Goal: Task Accomplishment & Management: Complete application form

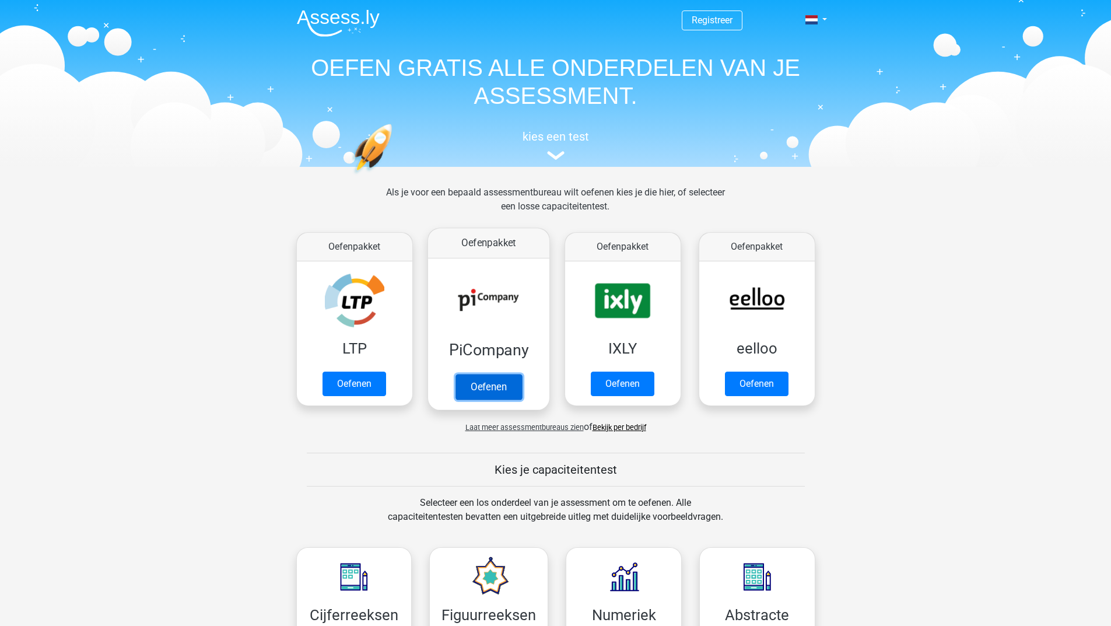
click at [491, 384] on link "Oefenen" at bounding box center [488, 387] width 66 height 26
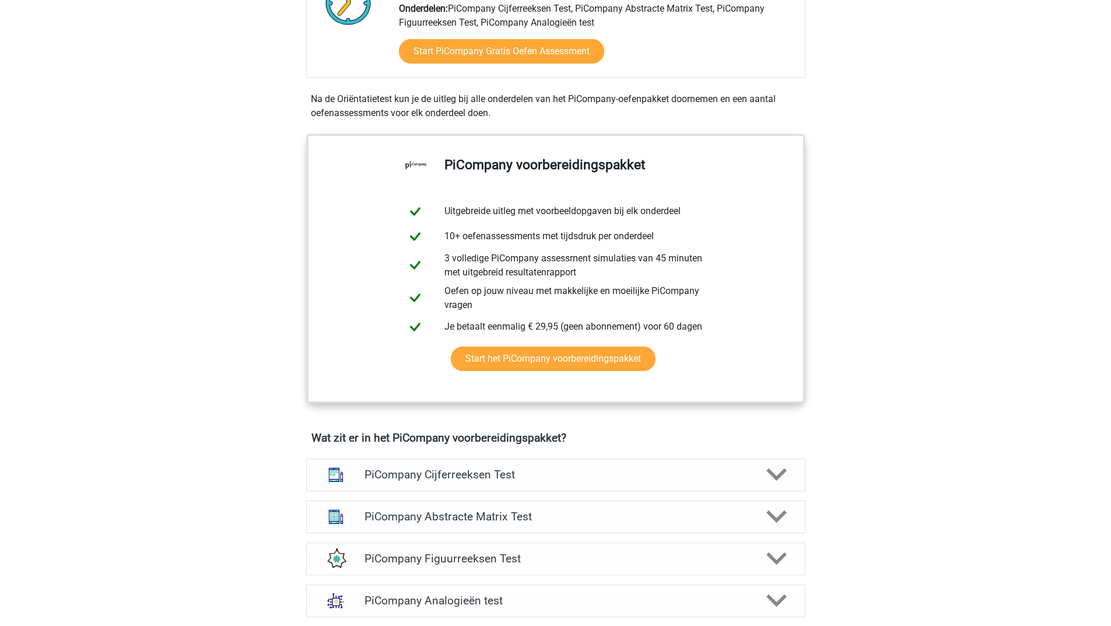
scroll to position [641, 0]
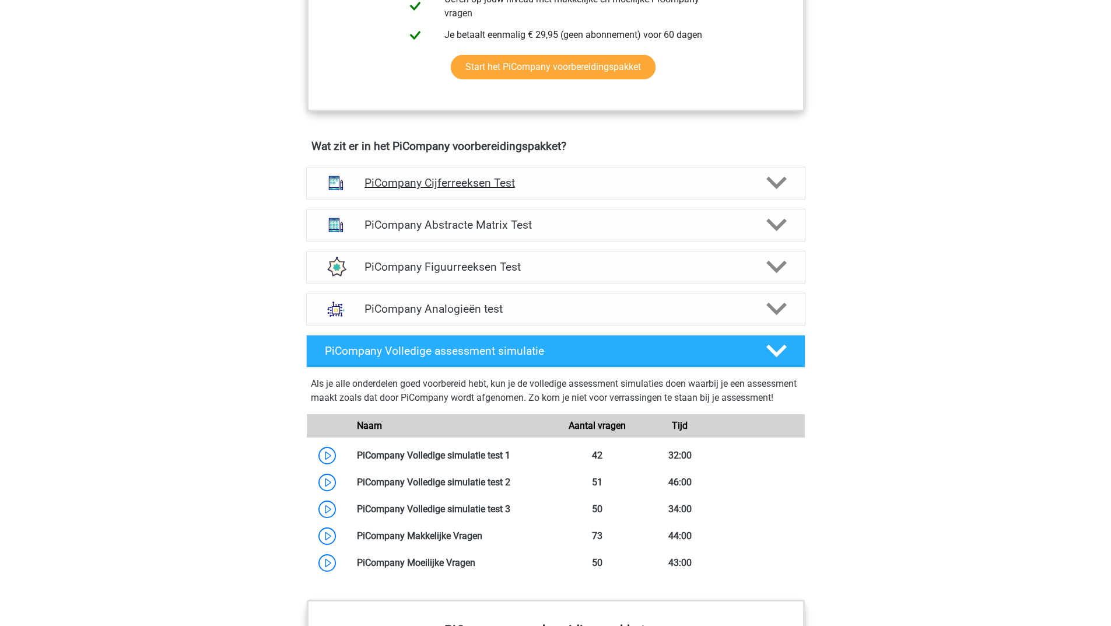
click at [770, 193] on icon at bounding box center [776, 183] width 20 height 20
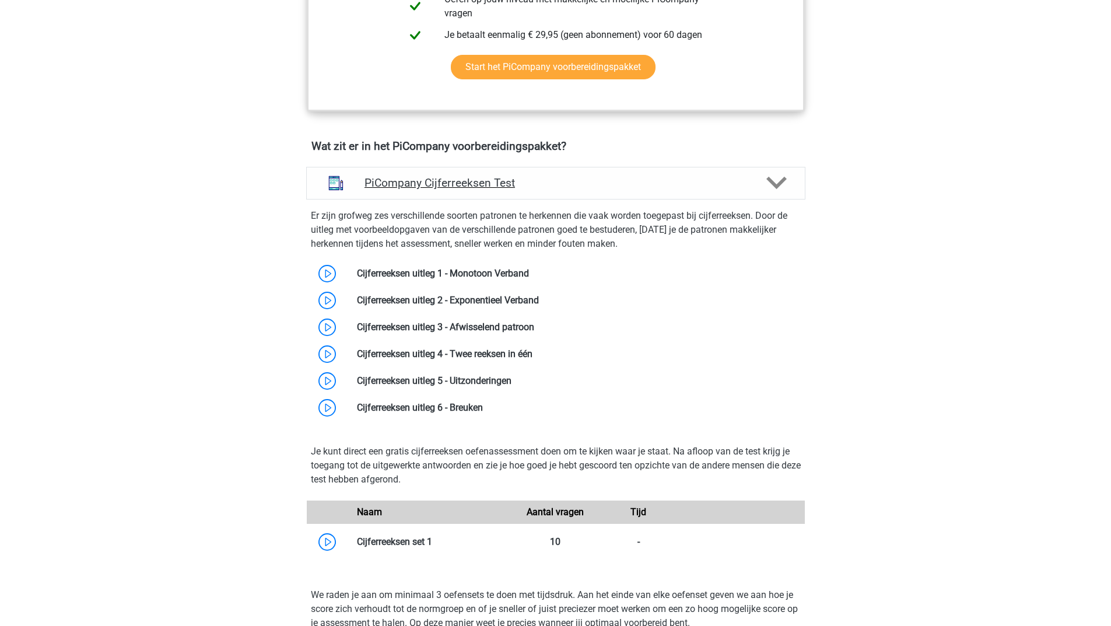
click at [770, 189] on polygon at bounding box center [776, 183] width 20 height 13
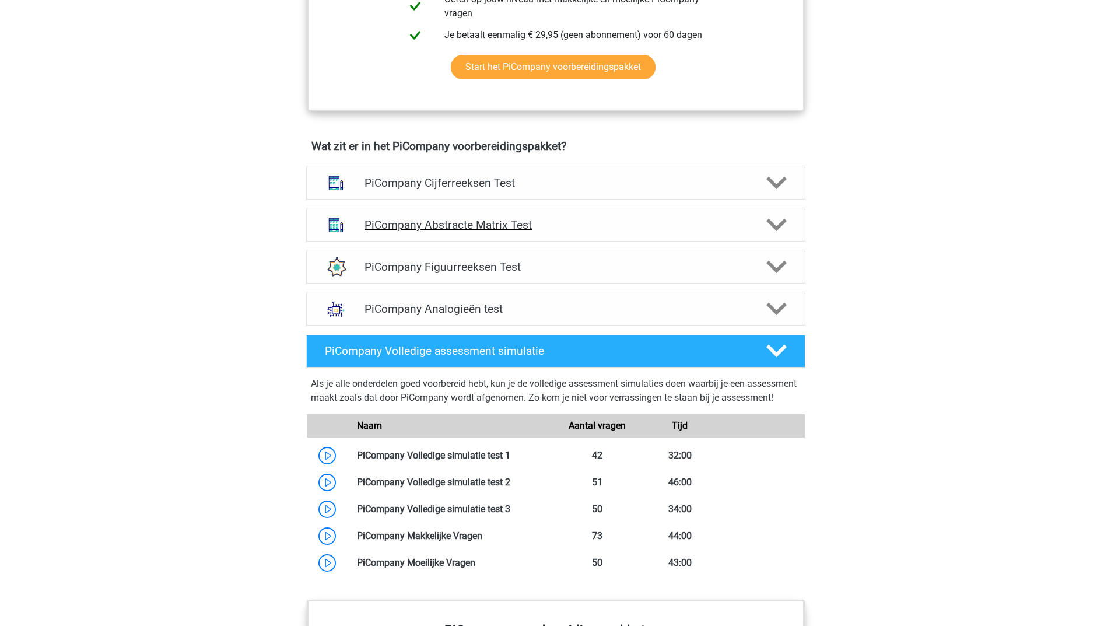
click at [796, 234] on div "PiCompany Abstracte Matrix Test" at bounding box center [555, 225] width 499 height 33
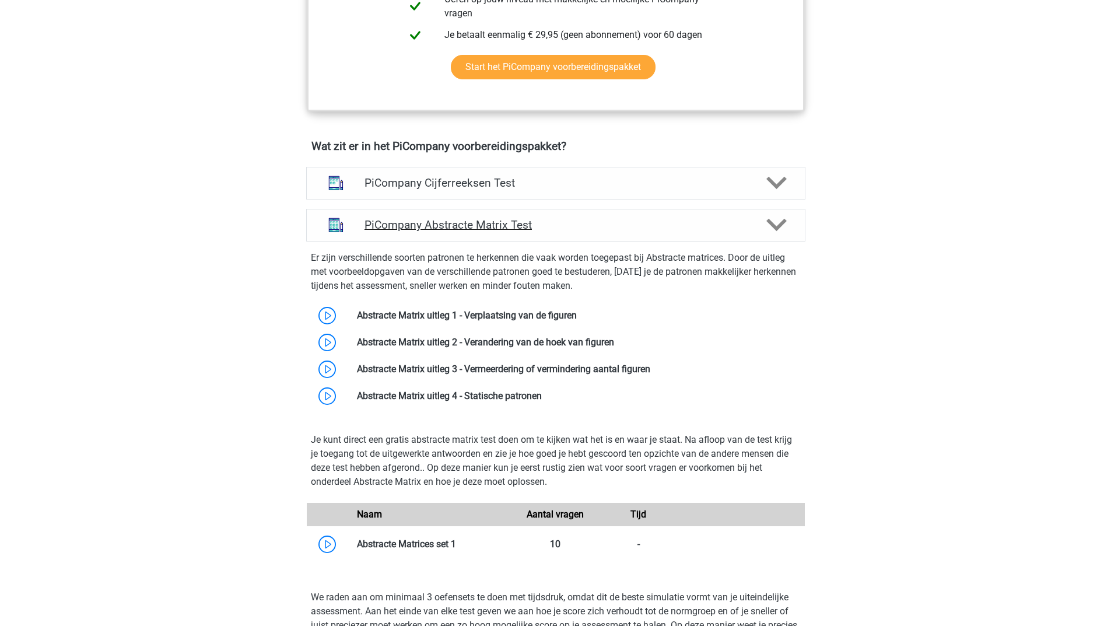
click at [789, 235] on div at bounding box center [775, 225] width 40 height 20
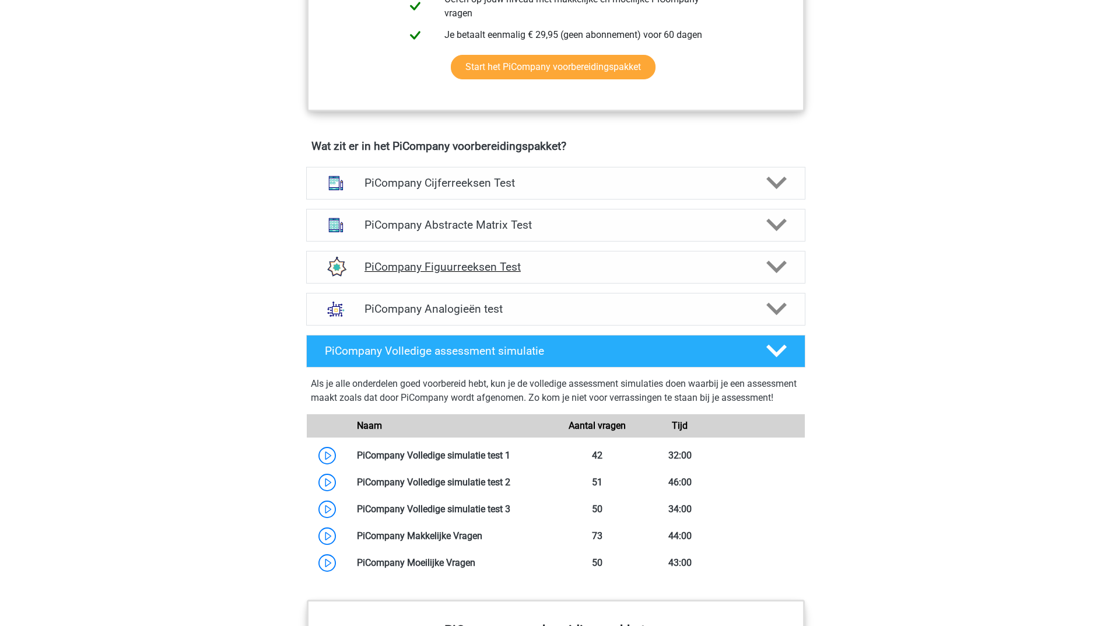
click at [782, 273] on polygon at bounding box center [776, 267] width 20 height 13
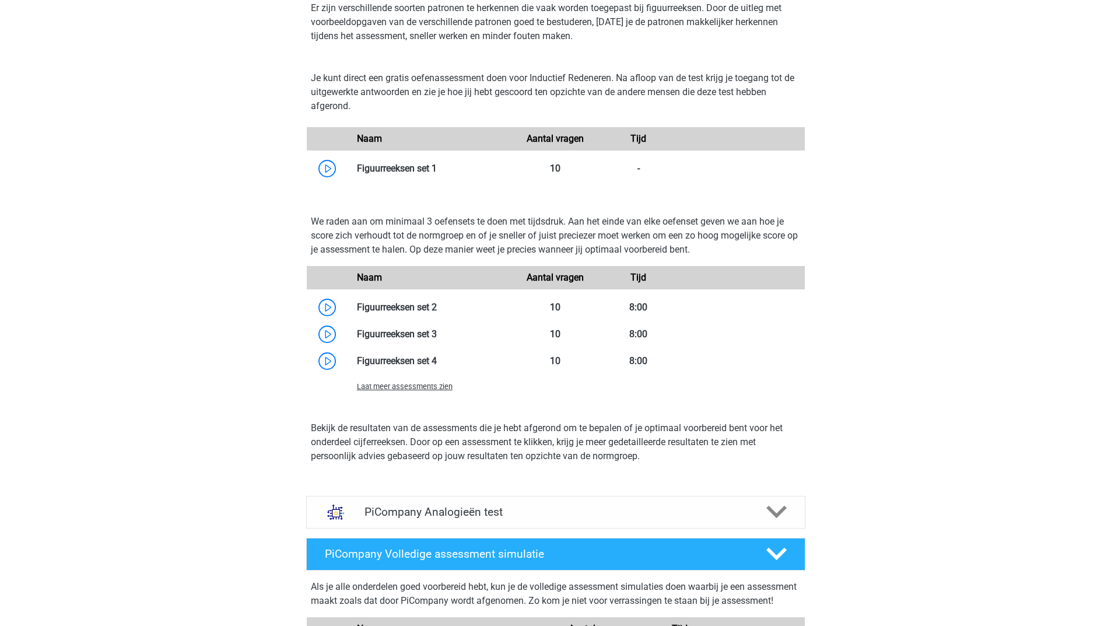
scroll to position [758, 0]
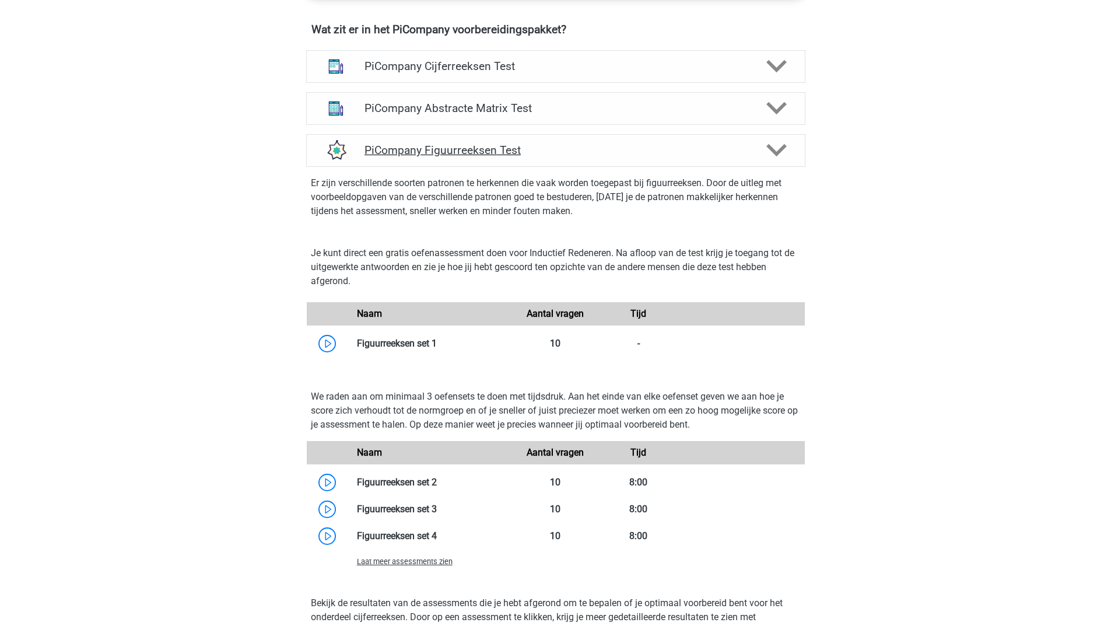
click at [774, 157] on polygon at bounding box center [776, 150] width 20 height 13
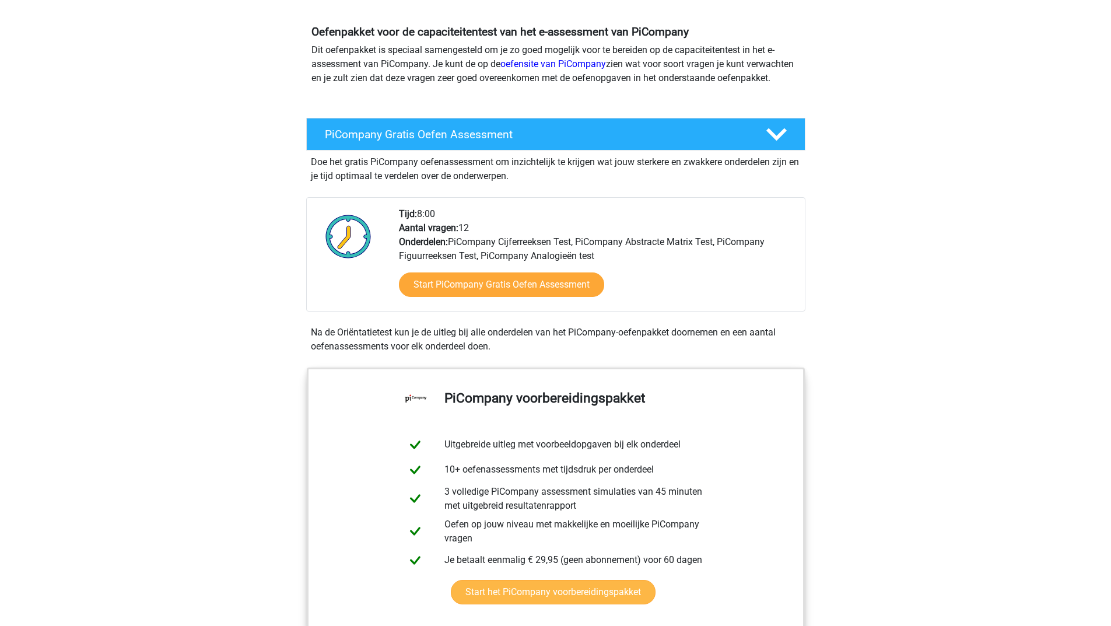
scroll to position [58, 0]
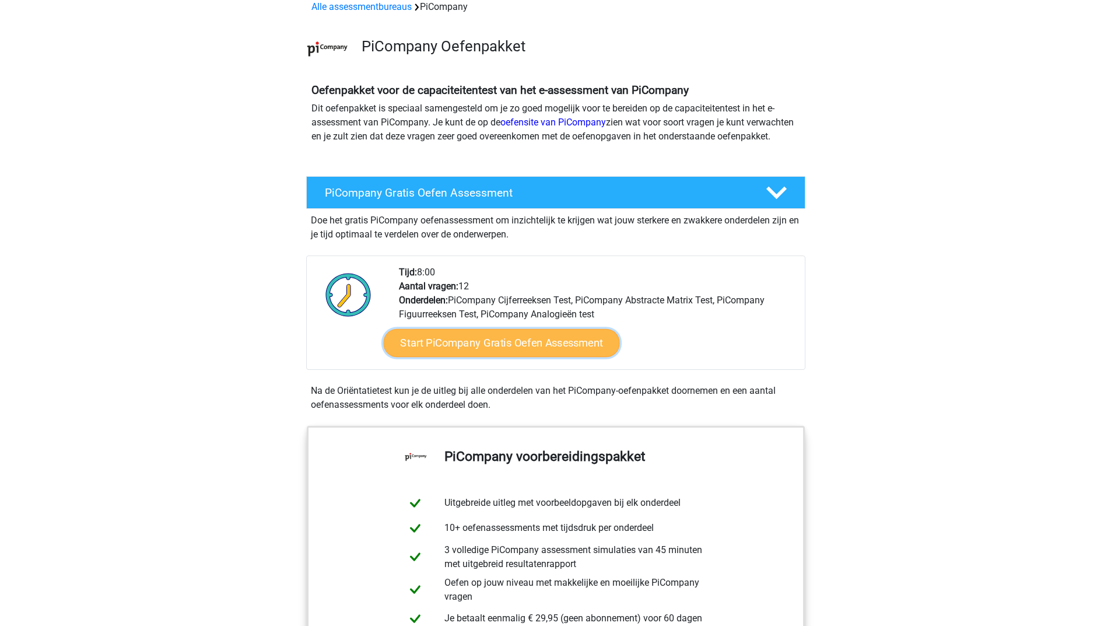
click at [477, 357] on link "Start PiCompany Gratis Oefen Assessment" at bounding box center [501, 343] width 236 height 28
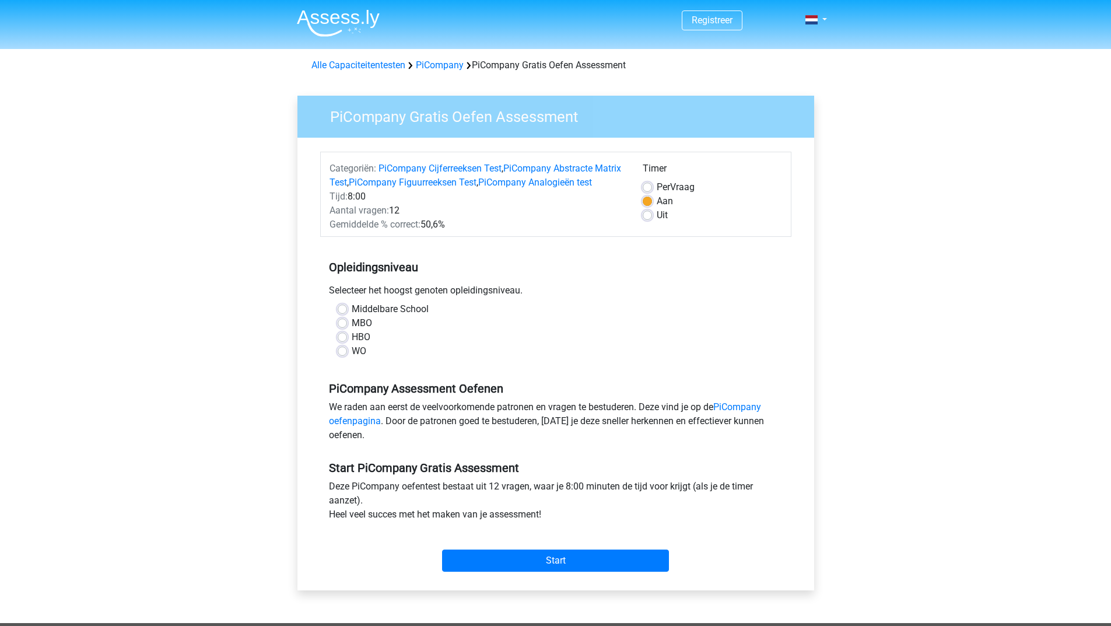
click at [352, 344] on label "HBO" at bounding box center [361, 337] width 19 height 14
click at [339, 342] on input "HBO" at bounding box center [342, 336] width 9 height 12
radio input "true"
click at [459, 566] on input "Start" at bounding box center [555, 560] width 227 height 22
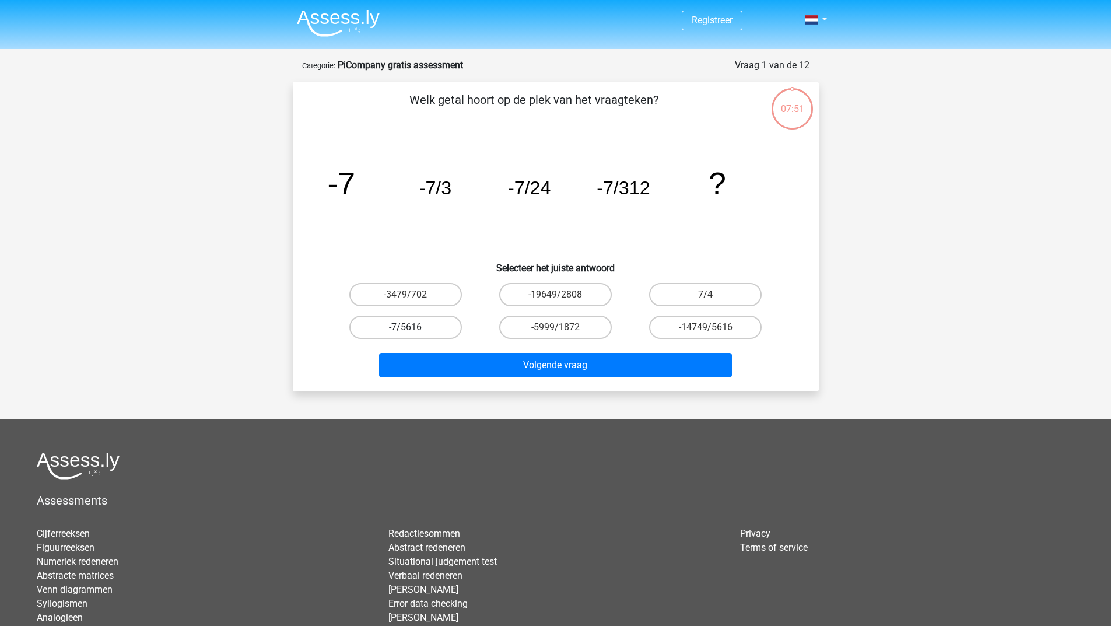
click at [416, 328] on label "-7/5616" at bounding box center [405, 326] width 113 height 23
click at [413, 328] on input "-7/5616" at bounding box center [409, 331] width 8 height 8
radio input "true"
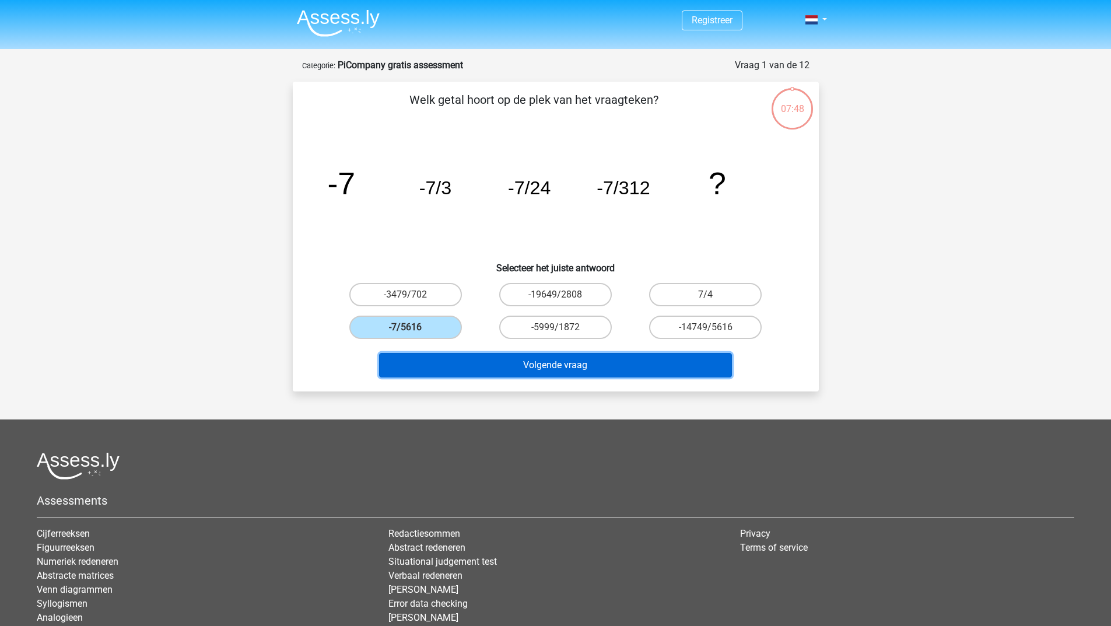
click at [553, 368] on button "Volgende vraag" at bounding box center [555, 365] width 353 height 24
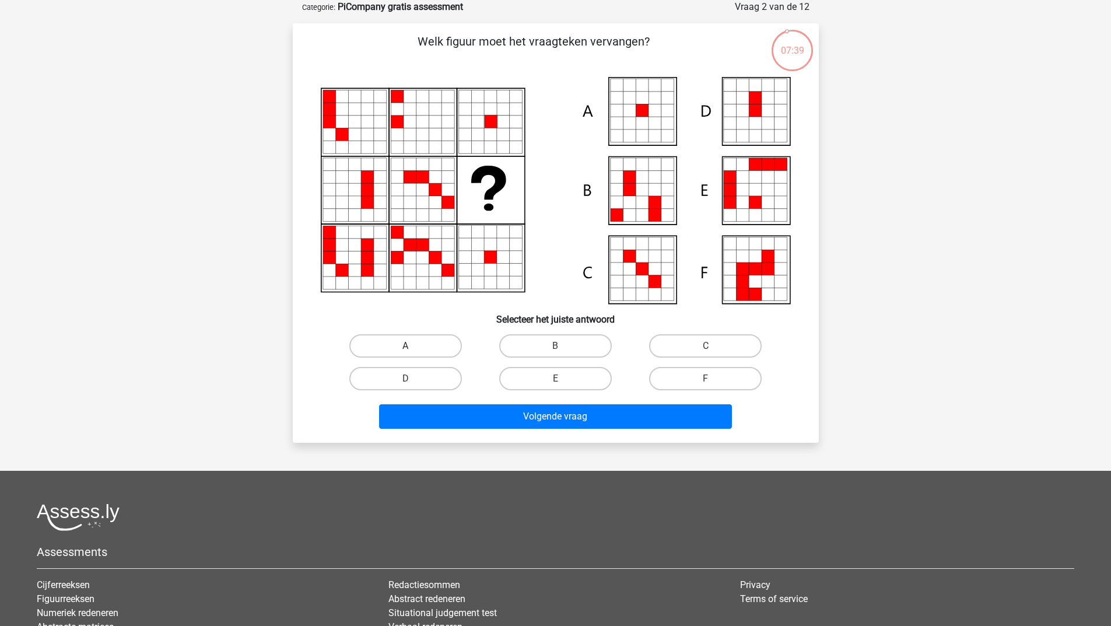
click at [424, 348] on label "A" at bounding box center [405, 345] width 113 height 23
click at [413, 348] on input "A" at bounding box center [409, 350] width 8 height 8
radio input "true"
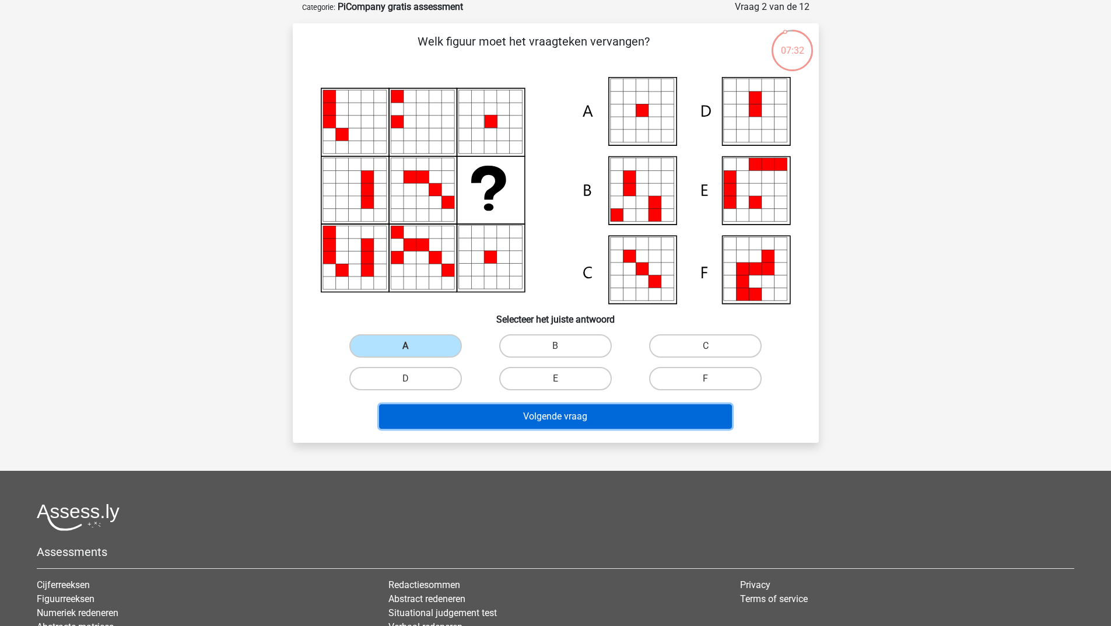
click at [524, 411] on button "Volgende vraag" at bounding box center [555, 416] width 353 height 24
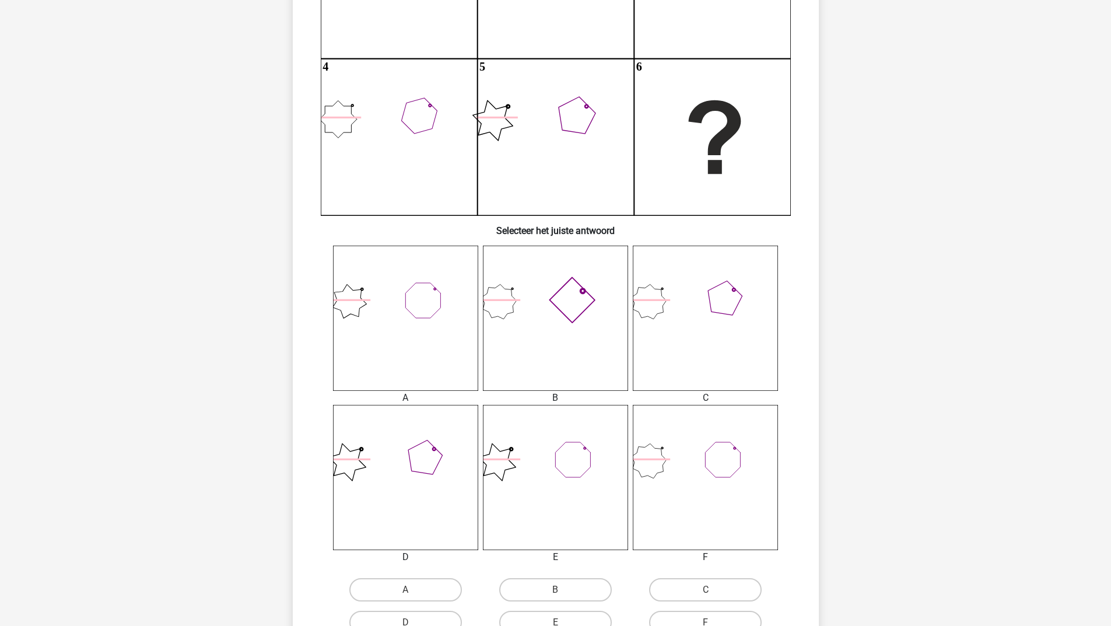
scroll to position [291, 0]
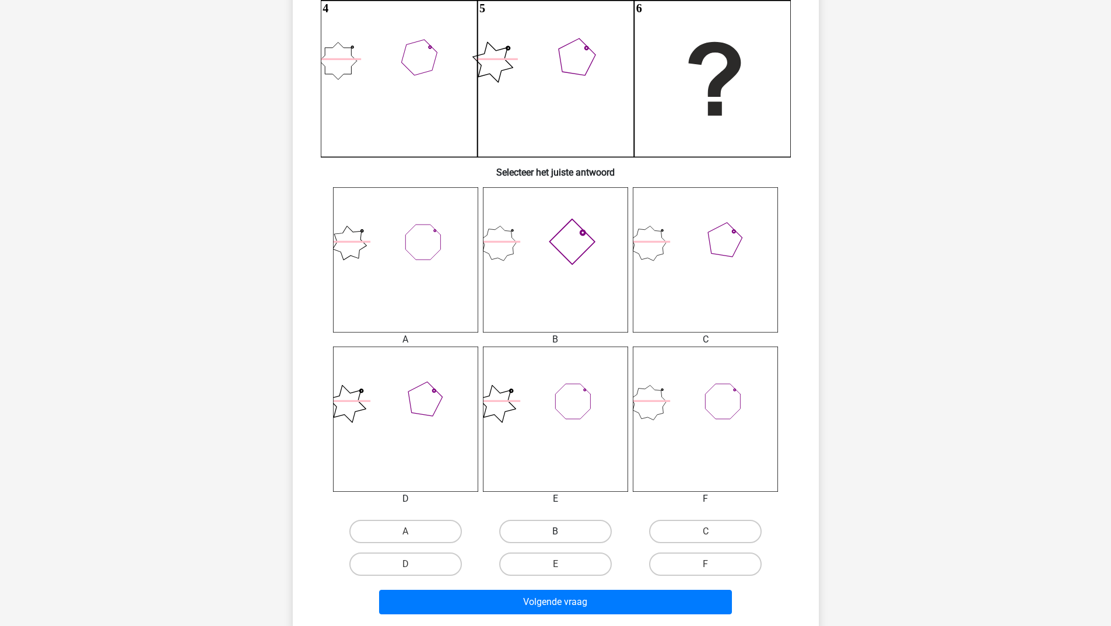
click at [546, 535] on label "B" at bounding box center [555, 530] width 113 height 23
click at [555, 535] on input "B" at bounding box center [559, 535] width 8 height 8
radio input "true"
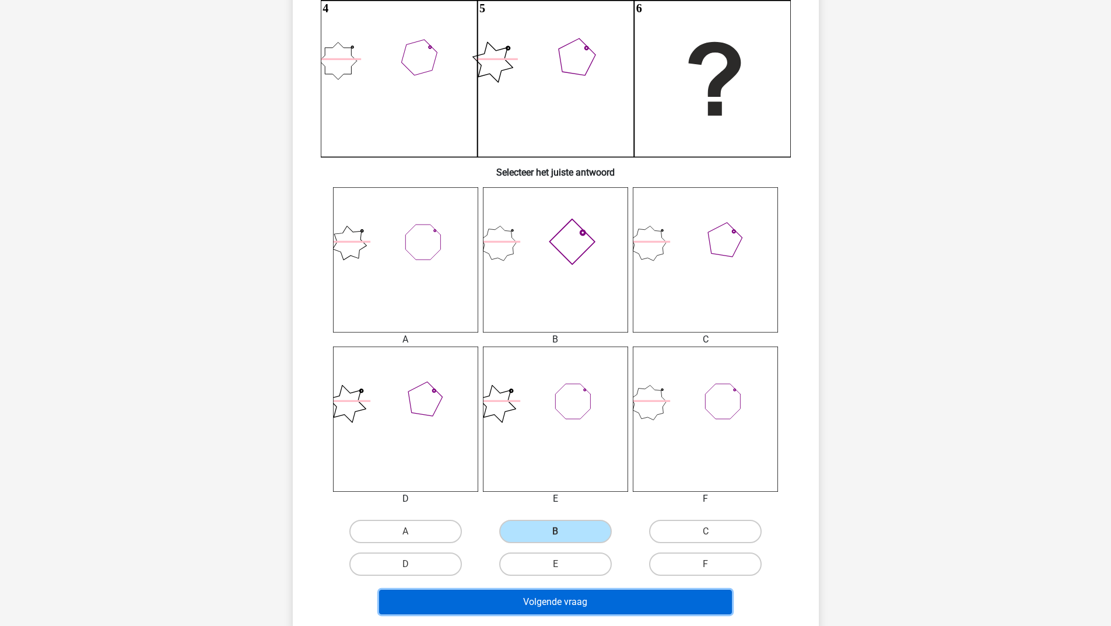
click at [505, 596] on button "Volgende vraag" at bounding box center [555, 601] width 353 height 24
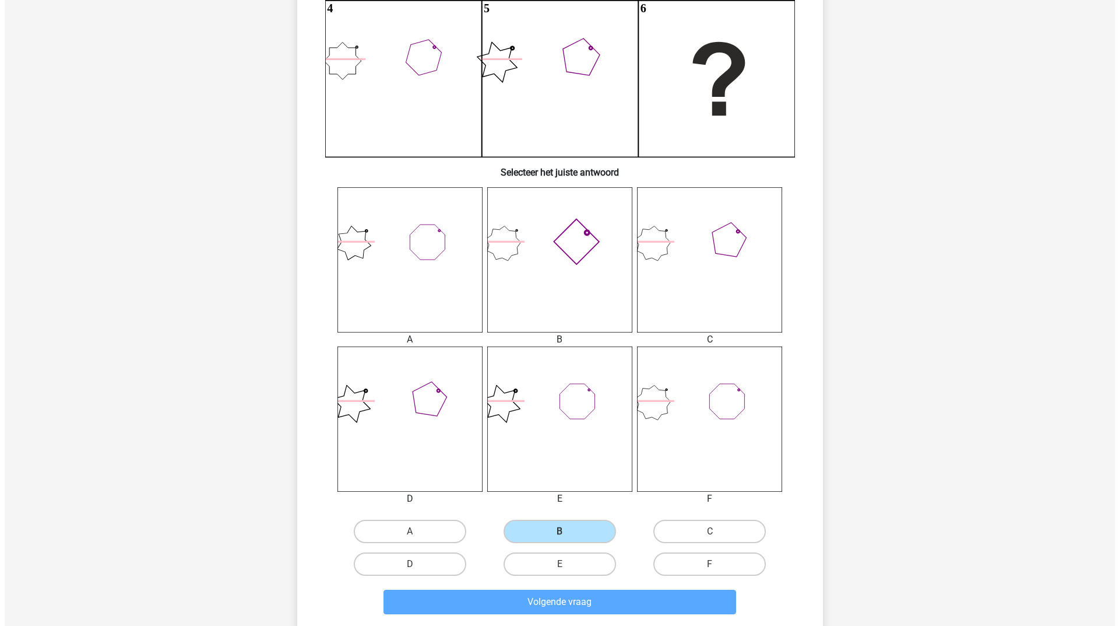
scroll to position [0, 0]
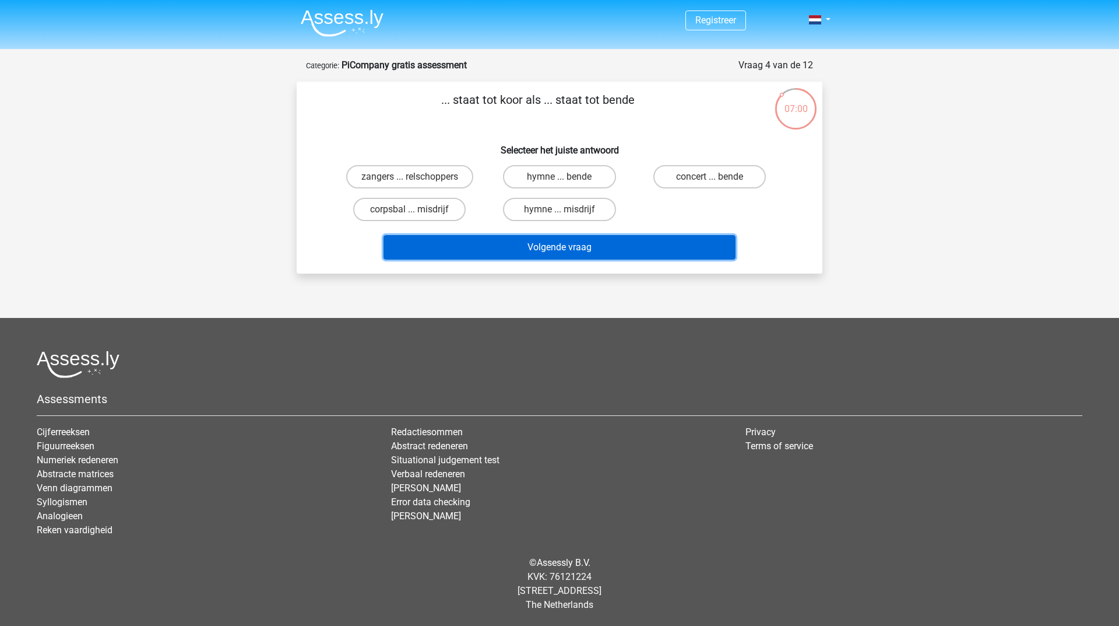
click at [541, 245] on button "Volgende vraag" at bounding box center [560, 247] width 353 height 24
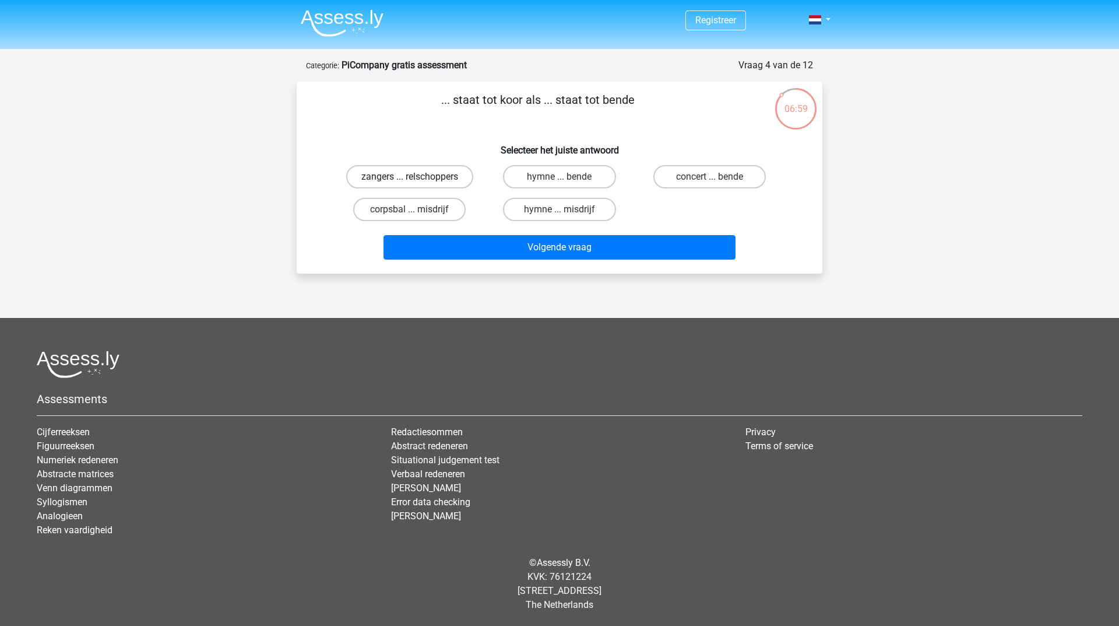
click at [449, 179] on label "zangers ... relschoppers" at bounding box center [409, 176] width 127 height 23
click at [417, 179] on input "zangers ... relschoppers" at bounding box center [414, 181] width 8 height 8
radio input "true"
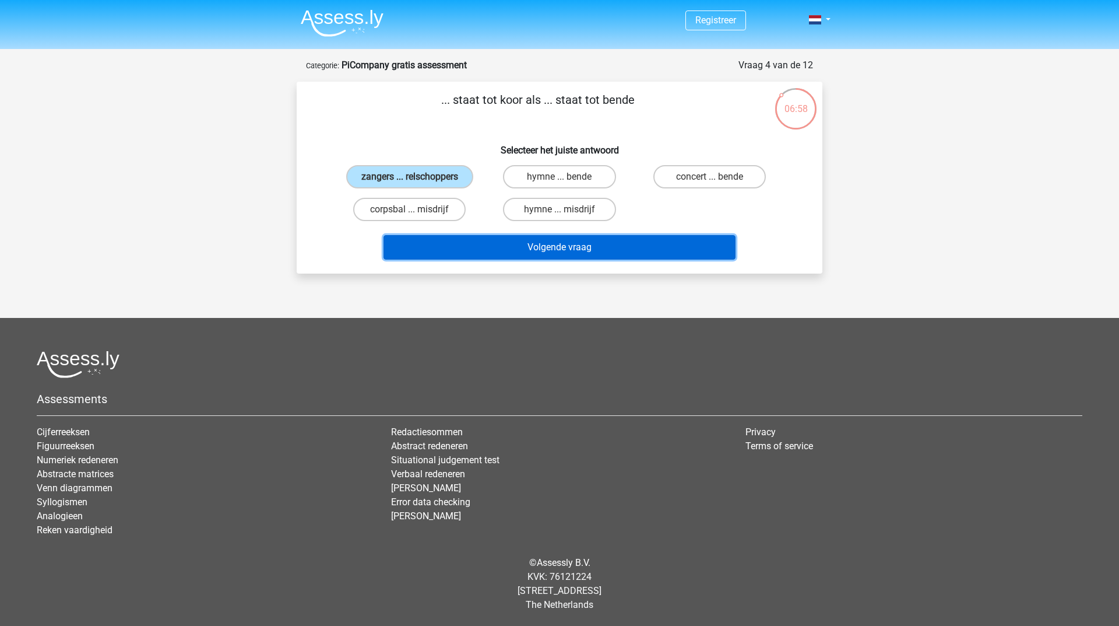
click at [466, 240] on button "Volgende vraag" at bounding box center [560, 247] width 353 height 24
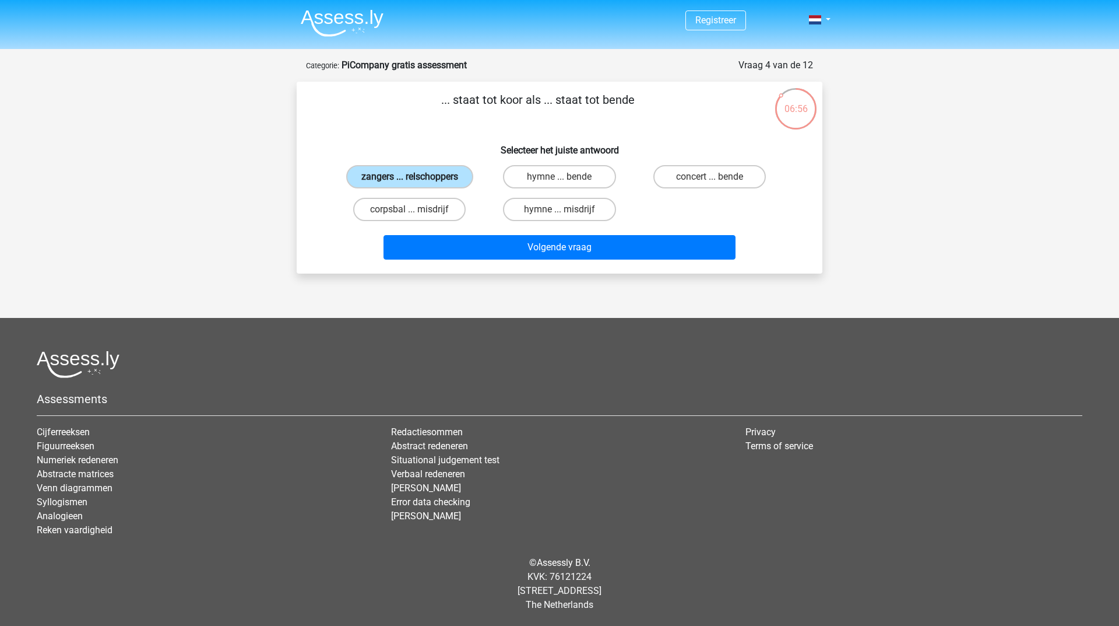
click at [450, 173] on label "zangers ... relschoppers" at bounding box center [409, 176] width 127 height 23
click at [417, 177] on input "zangers ... relschoppers" at bounding box center [414, 181] width 8 height 8
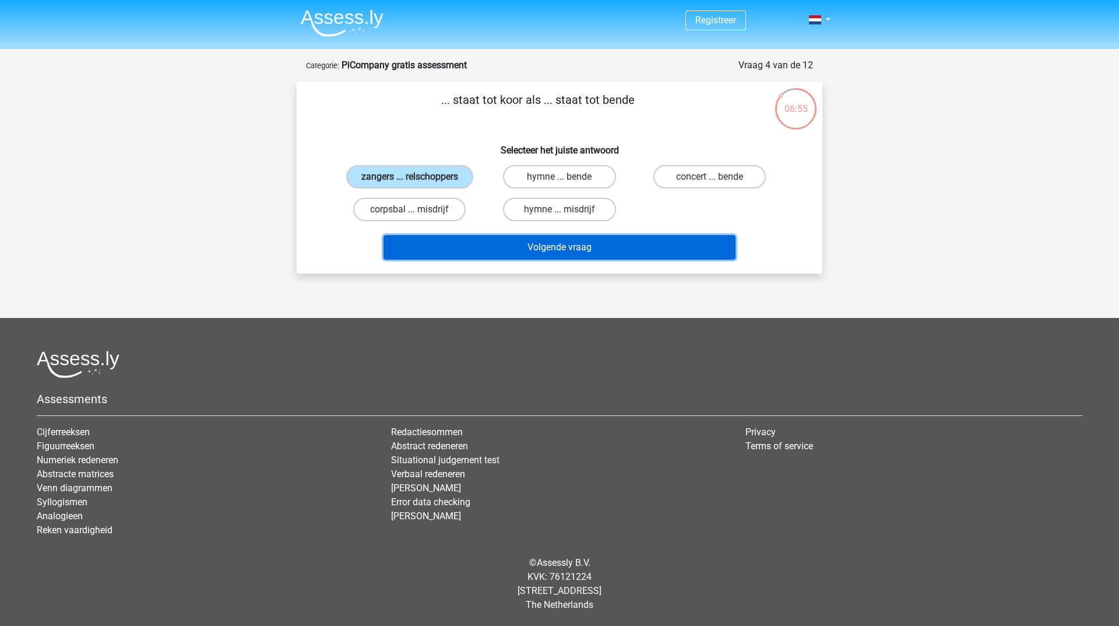
click at [483, 255] on button "Volgende vraag" at bounding box center [560, 247] width 353 height 24
click at [482, 249] on button "Volgende vraag" at bounding box center [560, 247] width 353 height 24
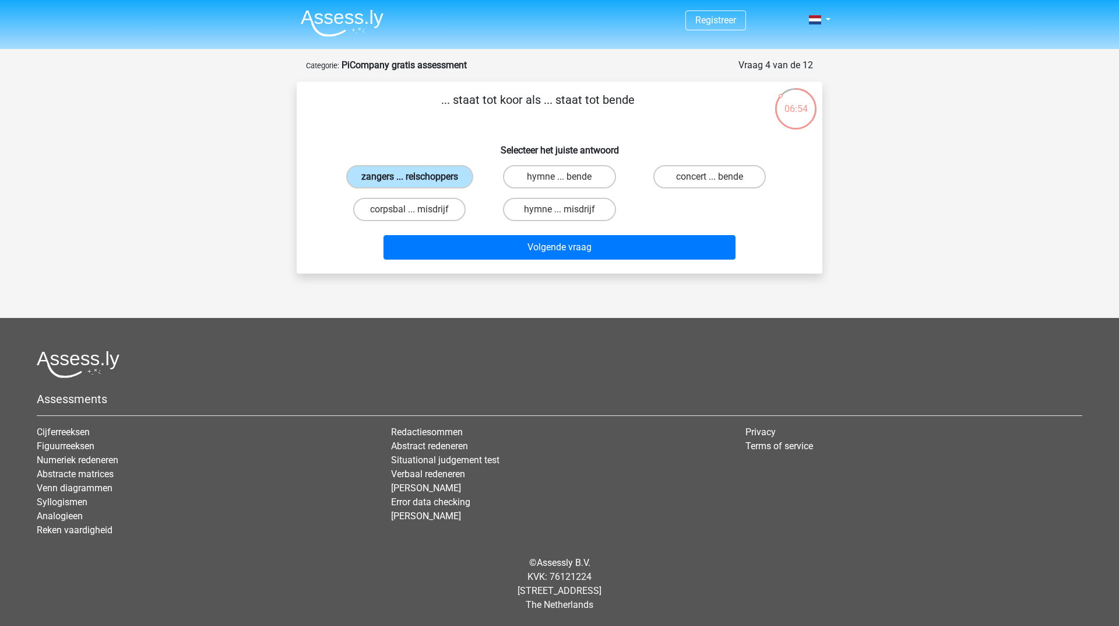
click at [443, 176] on label "zangers ... relschoppers" at bounding box center [409, 176] width 127 height 23
click at [417, 177] on input "zangers ... relschoppers" at bounding box center [414, 181] width 8 height 8
click at [443, 176] on label "zangers ... relschoppers" at bounding box center [409, 176] width 127 height 23
click at [417, 177] on input "zangers ... relschoppers" at bounding box center [414, 181] width 8 height 8
click at [442, 175] on label "zangers ... relschoppers" at bounding box center [409, 176] width 127 height 23
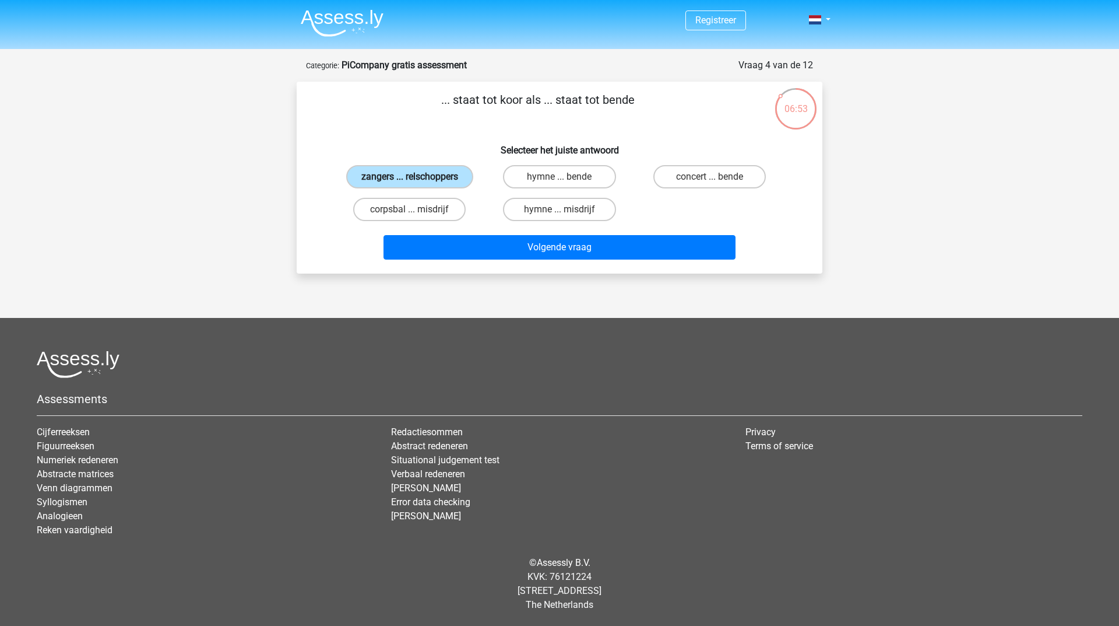
click at [417, 177] on input "zangers ... relschoppers" at bounding box center [414, 181] width 8 height 8
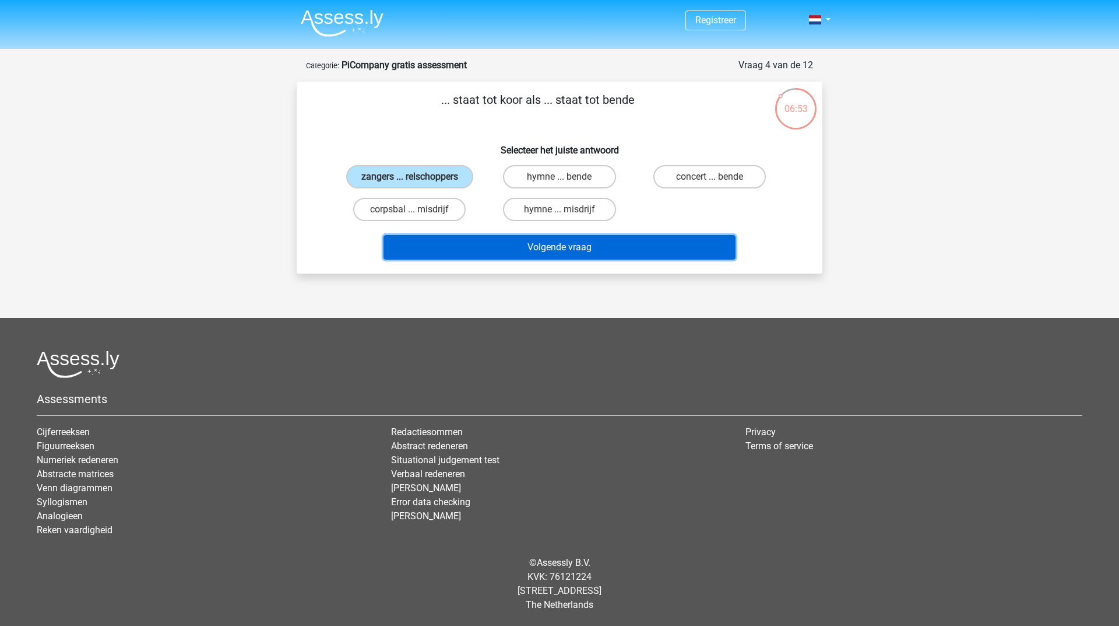
click at [504, 250] on button "Volgende vraag" at bounding box center [560, 247] width 353 height 24
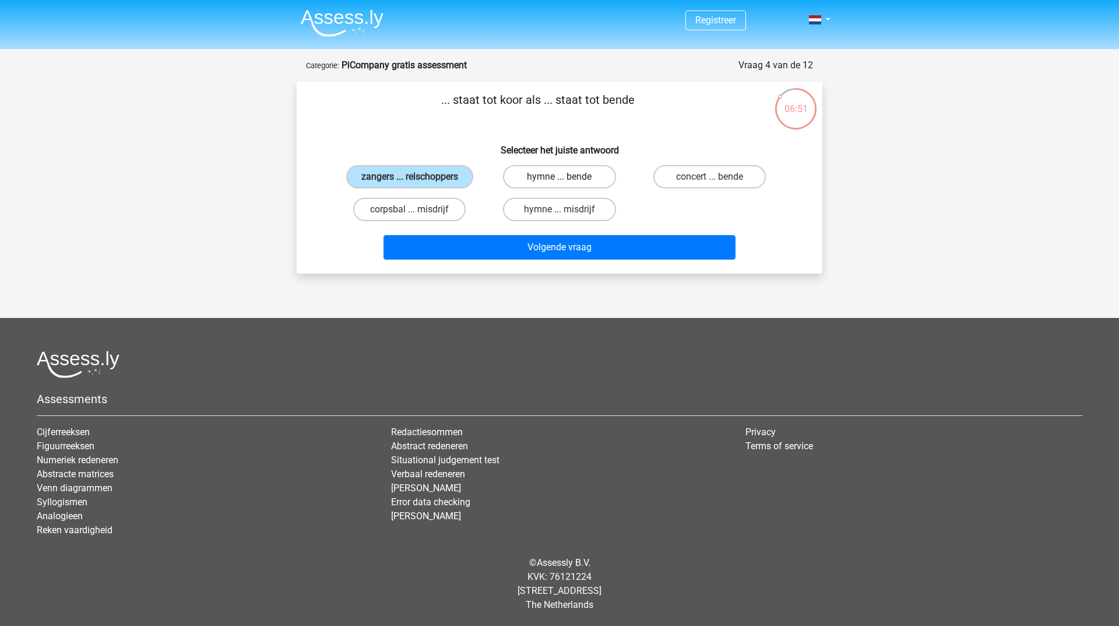
click at [552, 171] on label "hymne ... bende" at bounding box center [559, 176] width 113 height 23
click at [560, 177] on input "hymne ... bende" at bounding box center [564, 181] width 8 height 8
radio input "true"
click at [434, 175] on label "zangers ... relschoppers" at bounding box center [409, 176] width 127 height 23
click at [417, 177] on input "zangers ... relschoppers" at bounding box center [414, 181] width 8 height 8
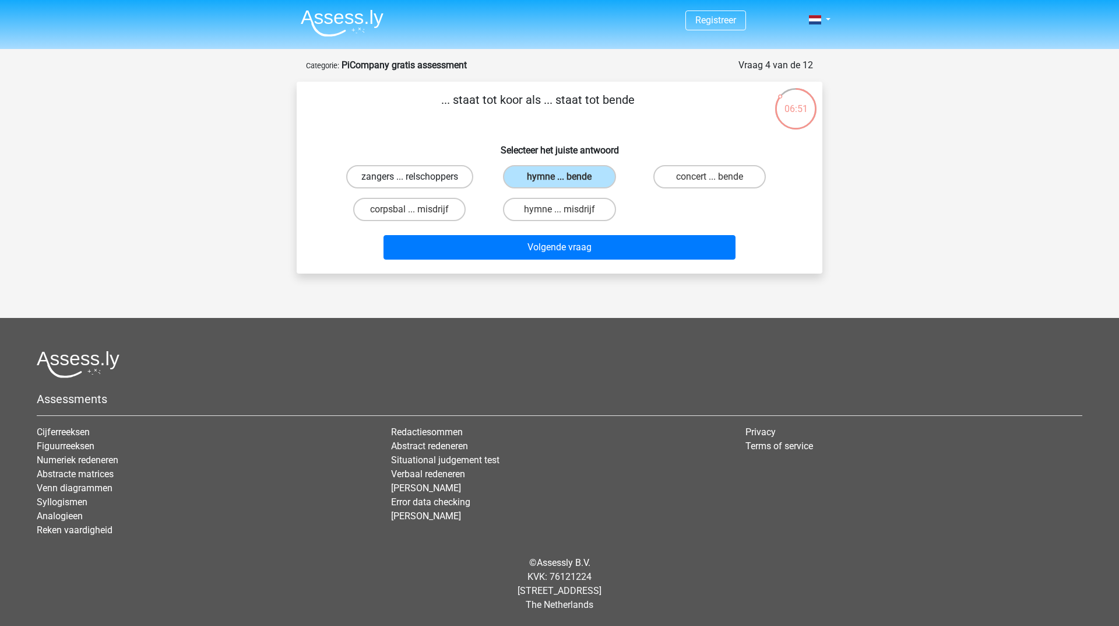
radio input "true"
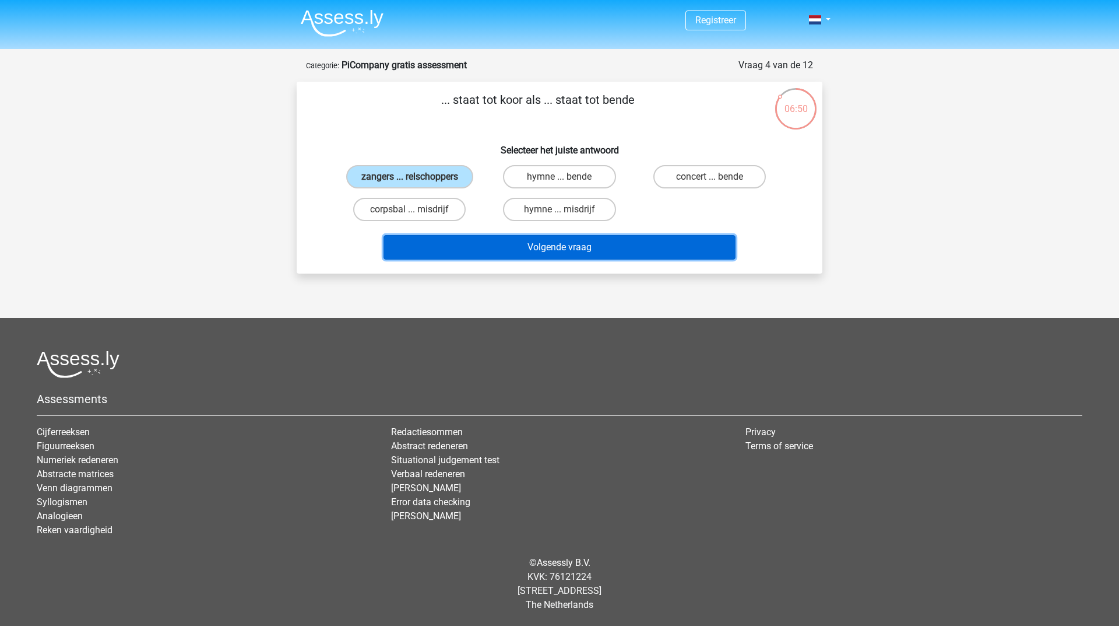
click at [491, 243] on button "Volgende vraag" at bounding box center [560, 247] width 353 height 24
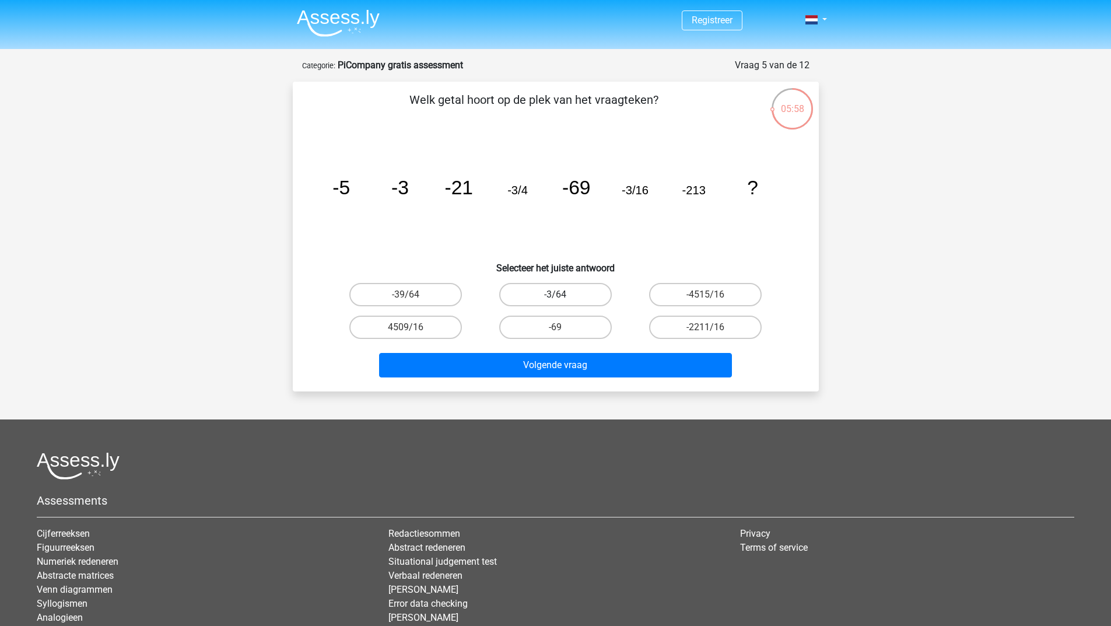
click at [569, 290] on label "-3/64" at bounding box center [555, 294] width 113 height 23
click at [563, 294] on input "-3/64" at bounding box center [559, 298] width 8 height 8
radio input "true"
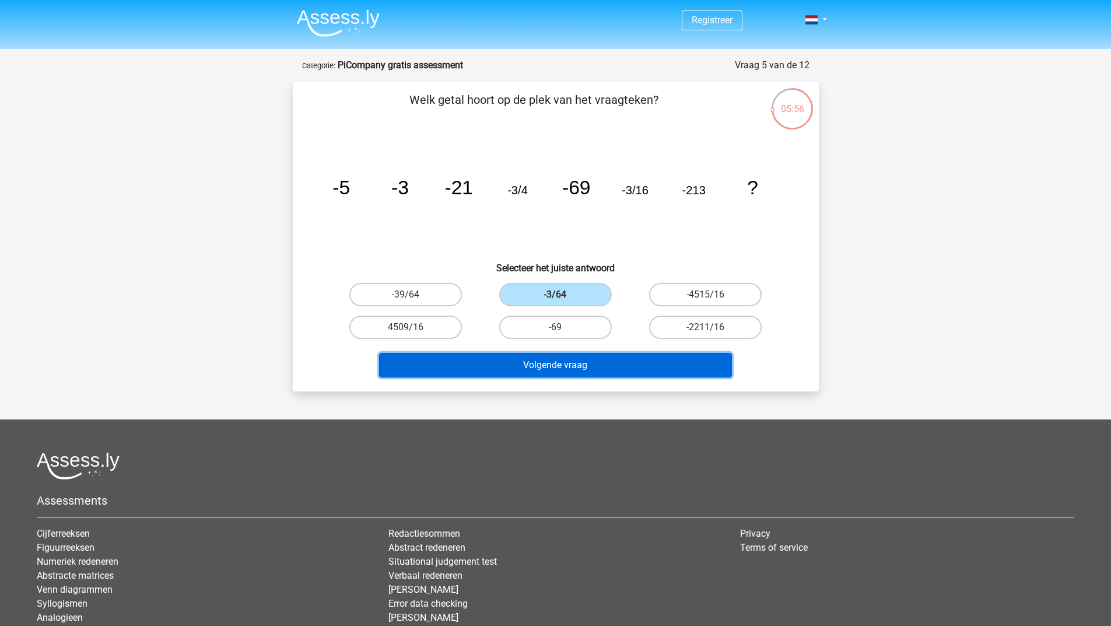
click at [592, 363] on button "Volgende vraag" at bounding box center [555, 365] width 353 height 24
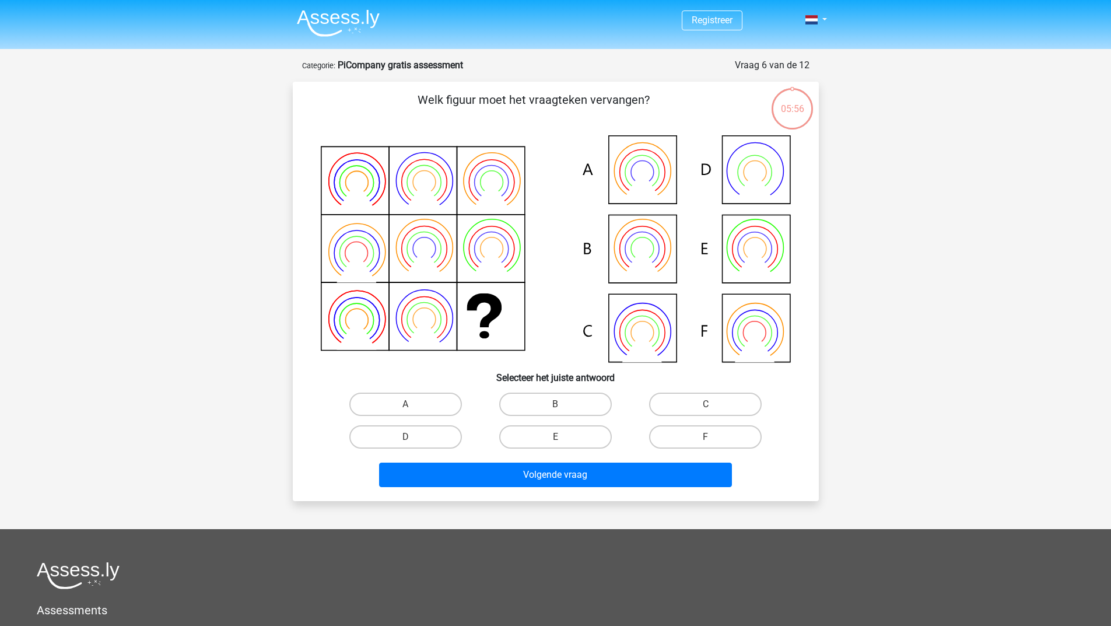
scroll to position [58, 0]
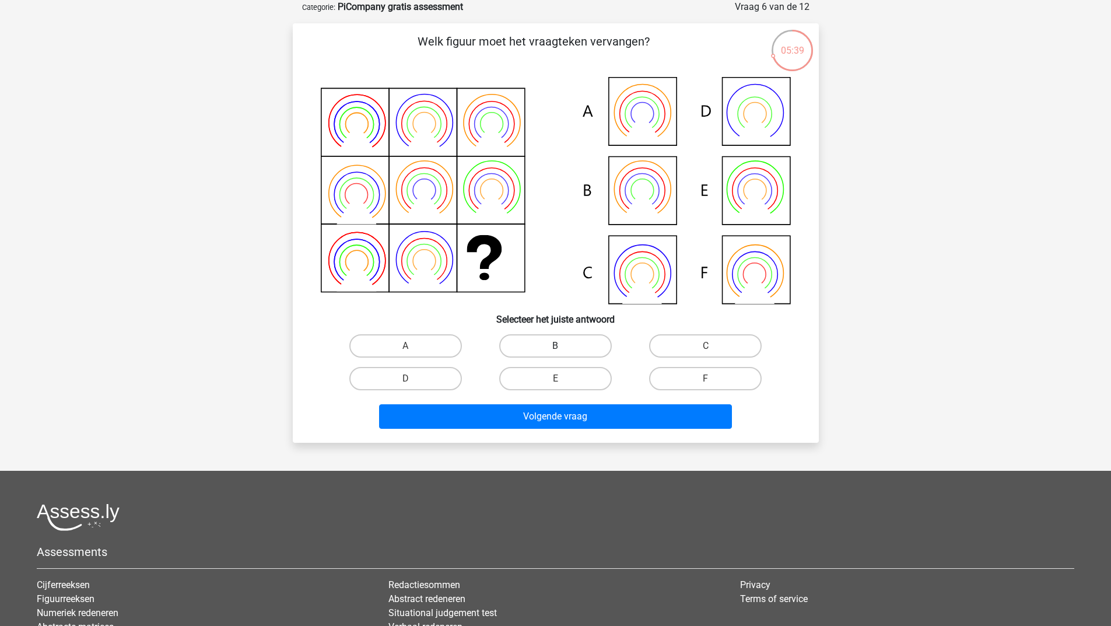
click at [538, 340] on label "B" at bounding box center [555, 345] width 113 height 23
click at [555, 346] on input "B" at bounding box center [559, 350] width 8 height 8
radio input "true"
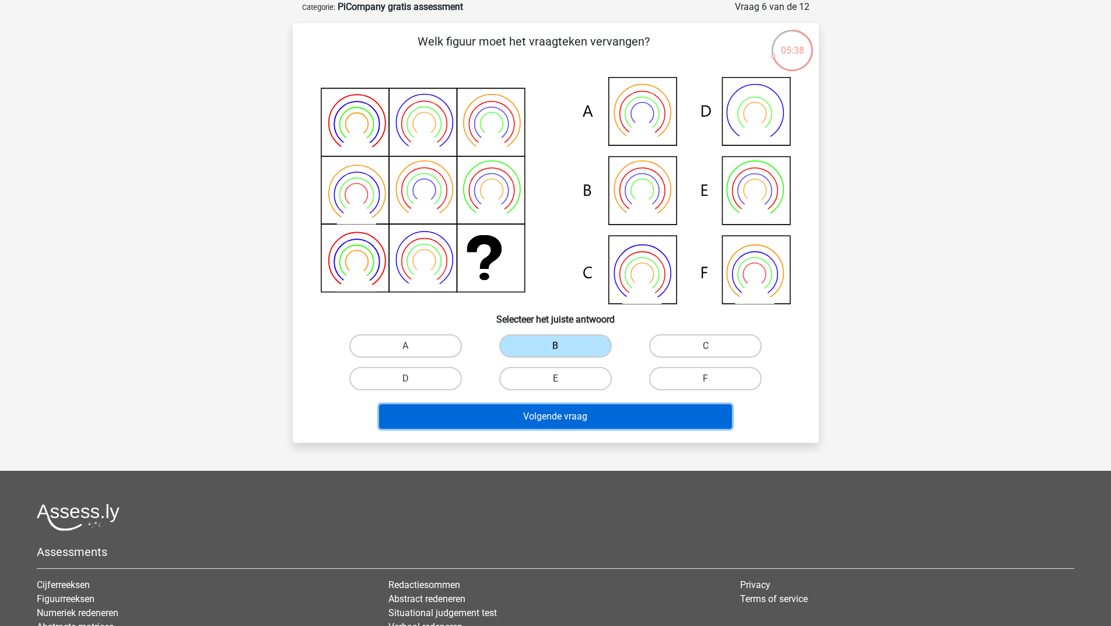
click at [503, 417] on button "Volgende vraag" at bounding box center [555, 416] width 353 height 24
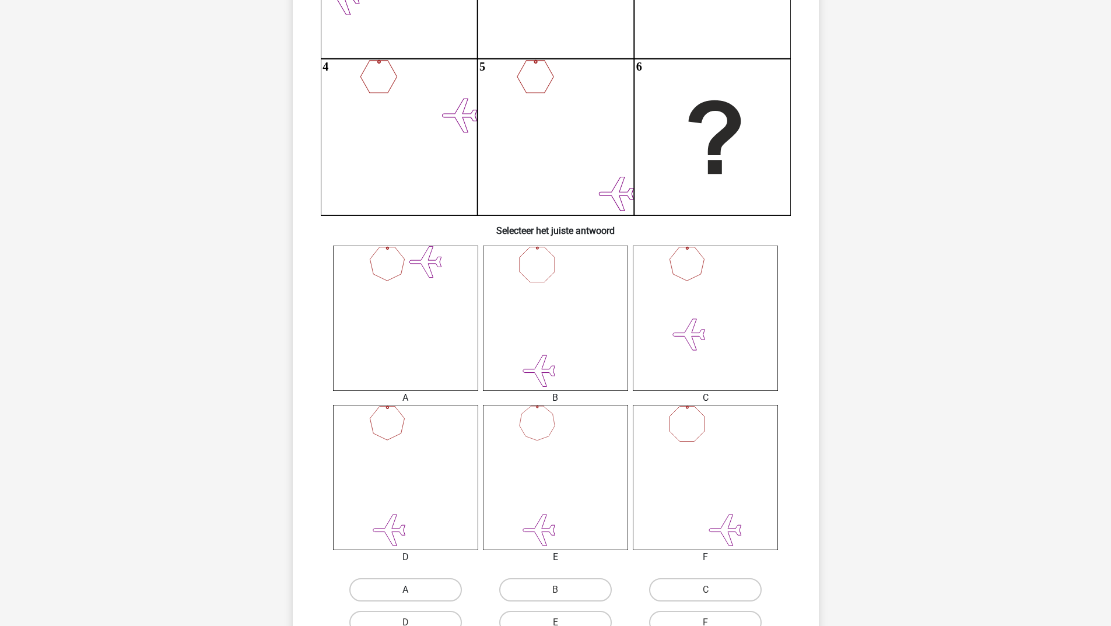
scroll to position [291, 0]
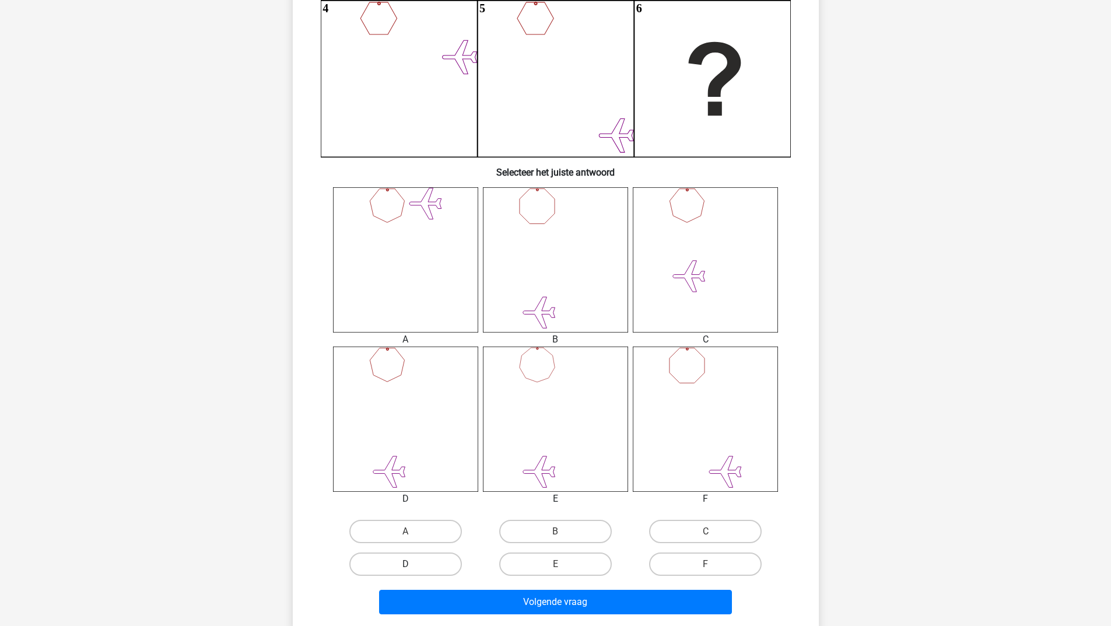
click at [408, 556] on label "D" at bounding box center [405, 563] width 113 height 23
click at [408, 564] on input "D" at bounding box center [409, 568] width 8 height 8
radio input "true"
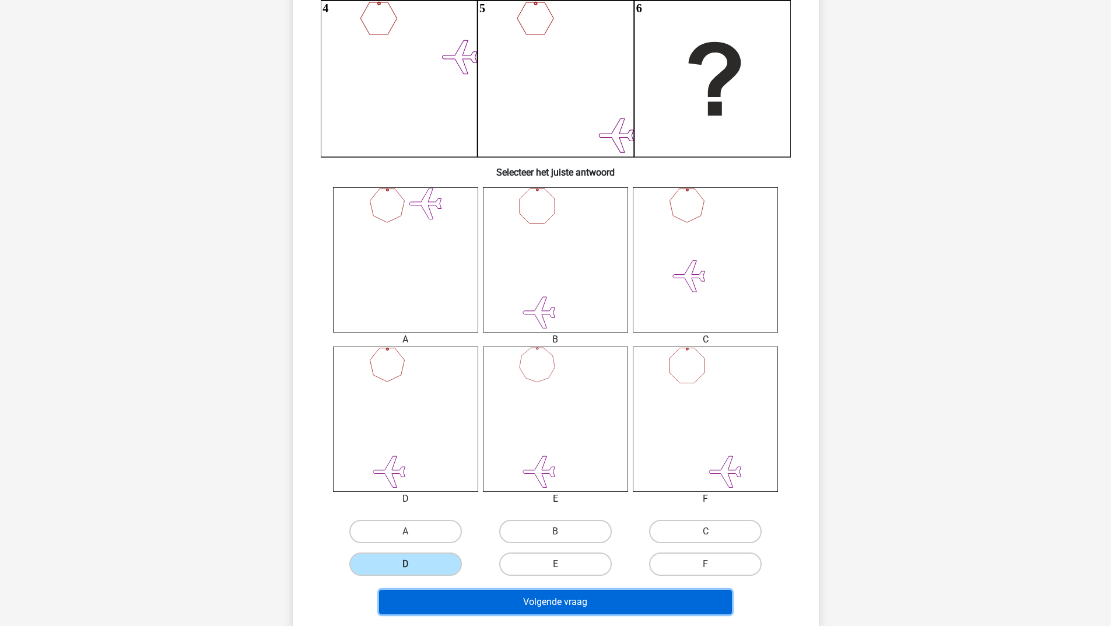
click at [427, 598] on button "Volgende vraag" at bounding box center [555, 601] width 353 height 24
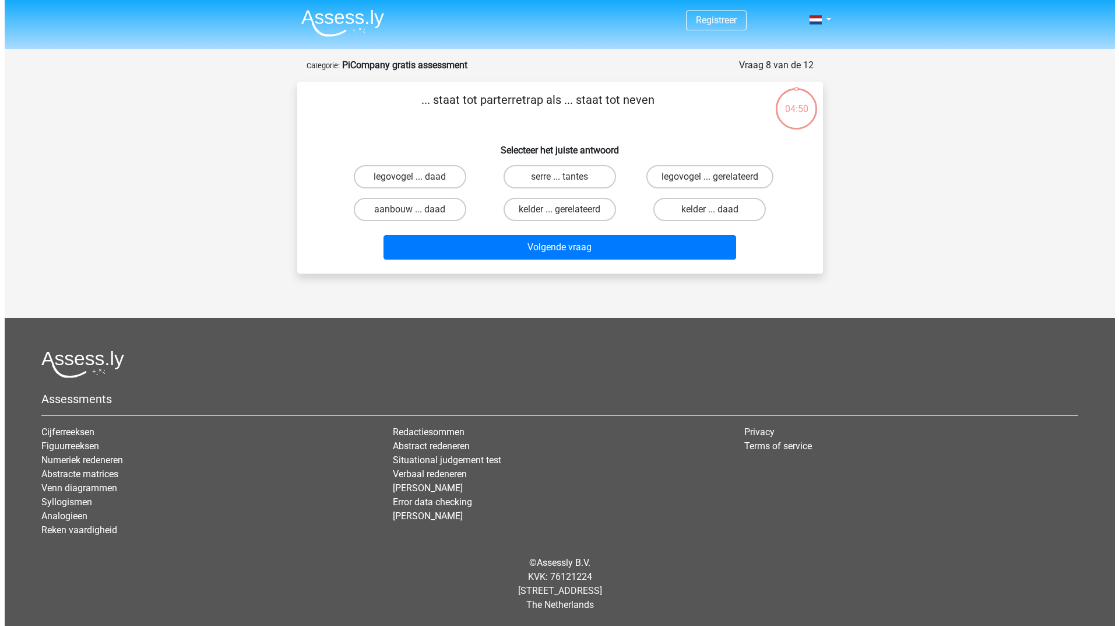
scroll to position [0, 0]
click at [388, 181] on label "legovogel ... daad" at bounding box center [409, 176] width 113 height 23
click at [410, 181] on input "legovogel ... daad" at bounding box center [414, 181] width 8 height 8
radio input "true"
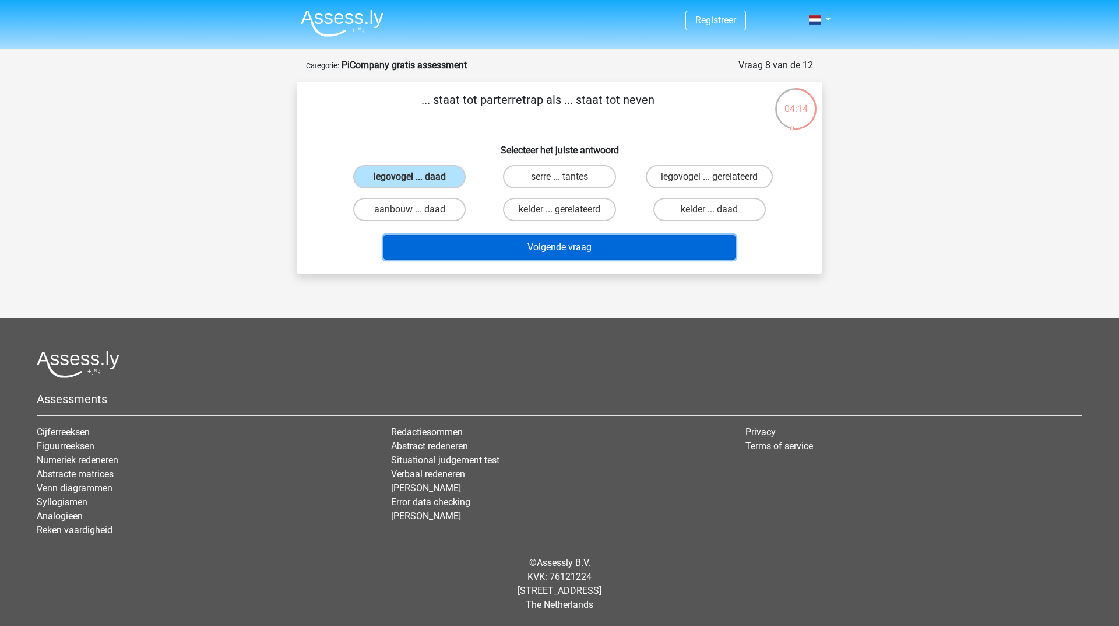
click at [477, 255] on button "Volgende vraag" at bounding box center [560, 247] width 353 height 24
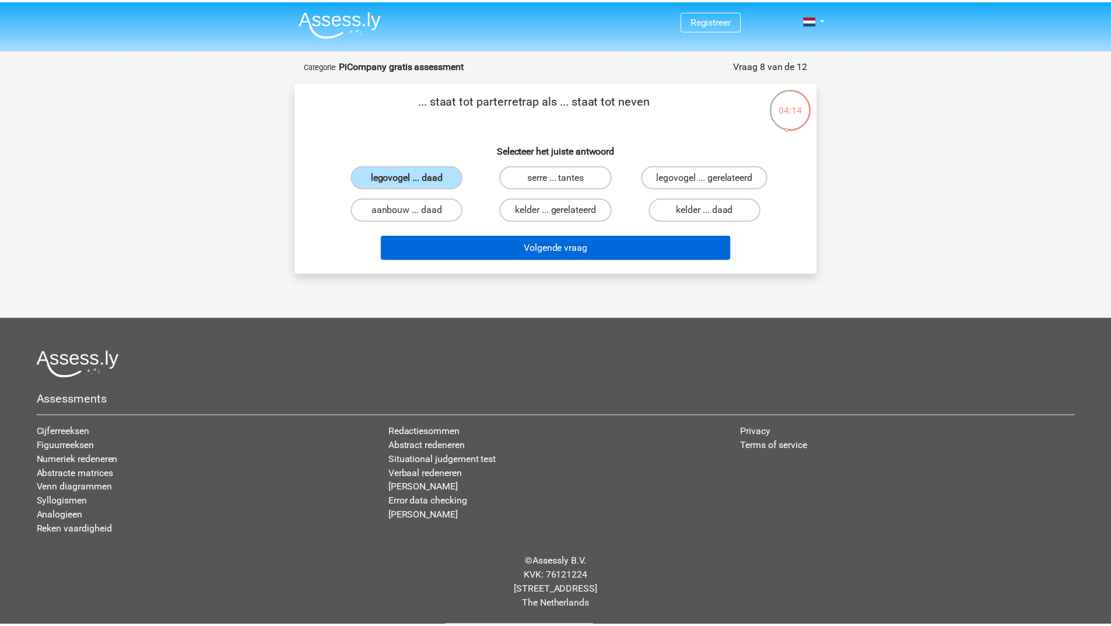
scroll to position [58, 0]
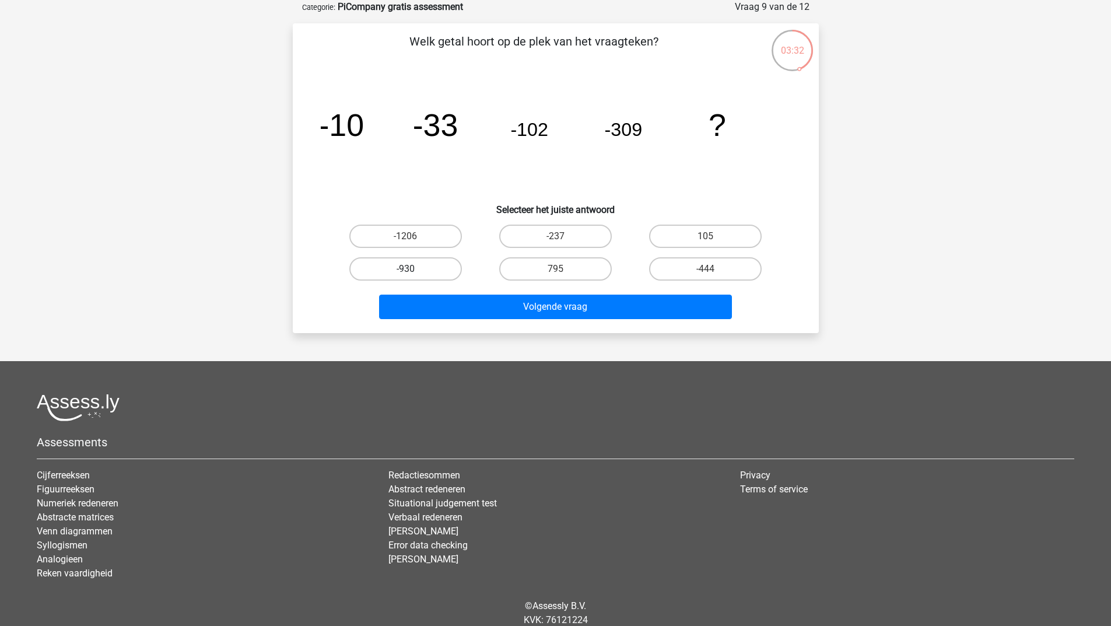
click at [387, 268] on label "-930" at bounding box center [405, 268] width 113 height 23
click at [405, 269] on input "-930" at bounding box center [409, 273] width 8 height 8
radio input "true"
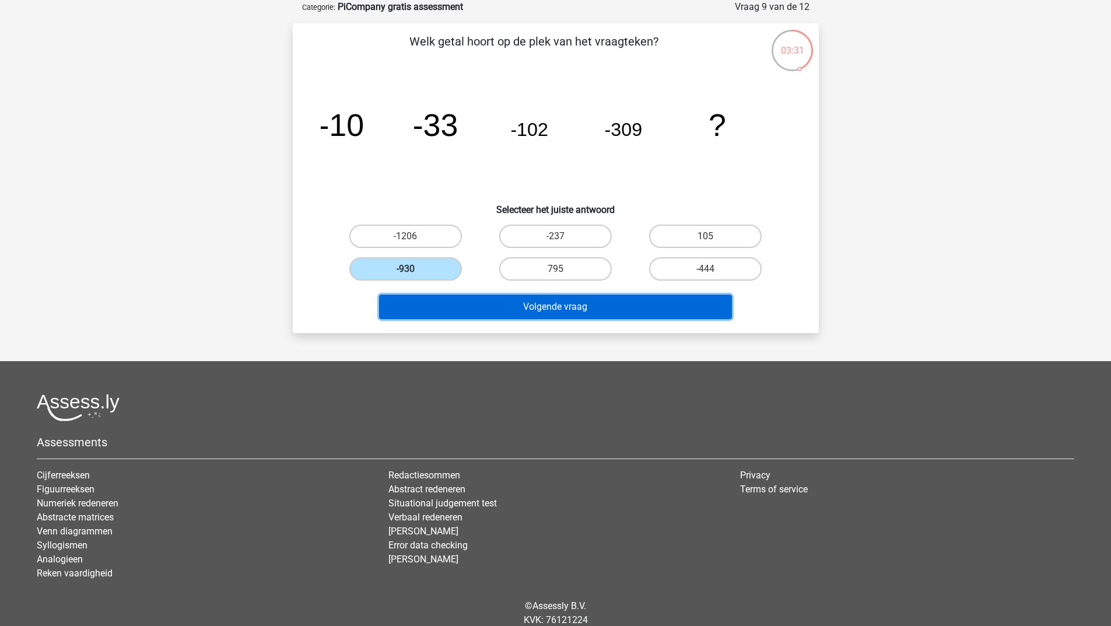
click at [475, 306] on button "Volgende vraag" at bounding box center [555, 306] width 353 height 24
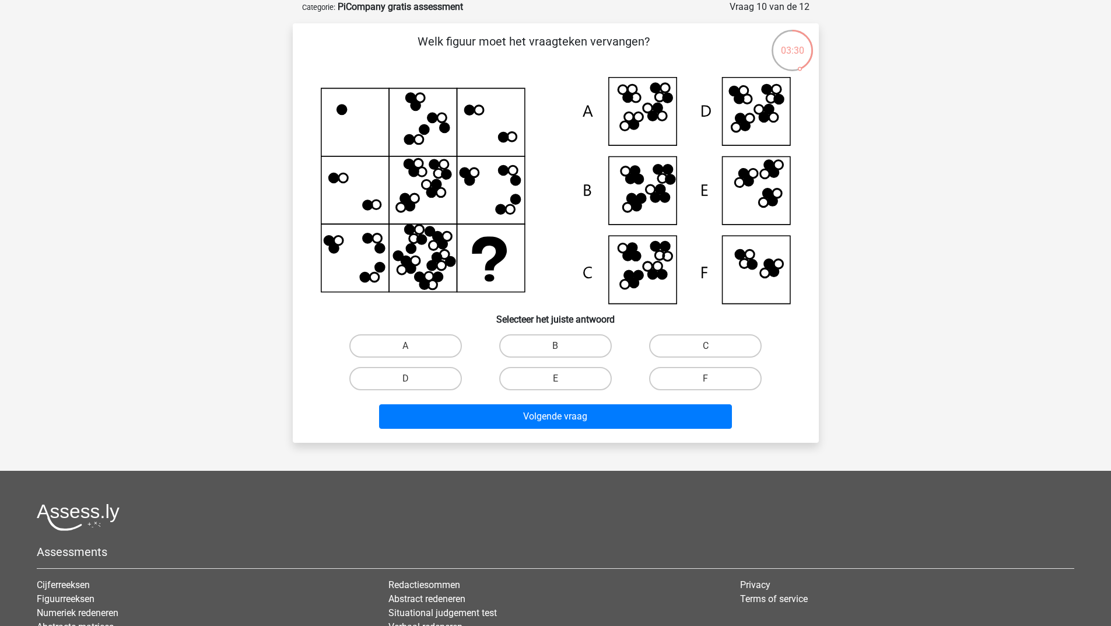
scroll to position [0, 0]
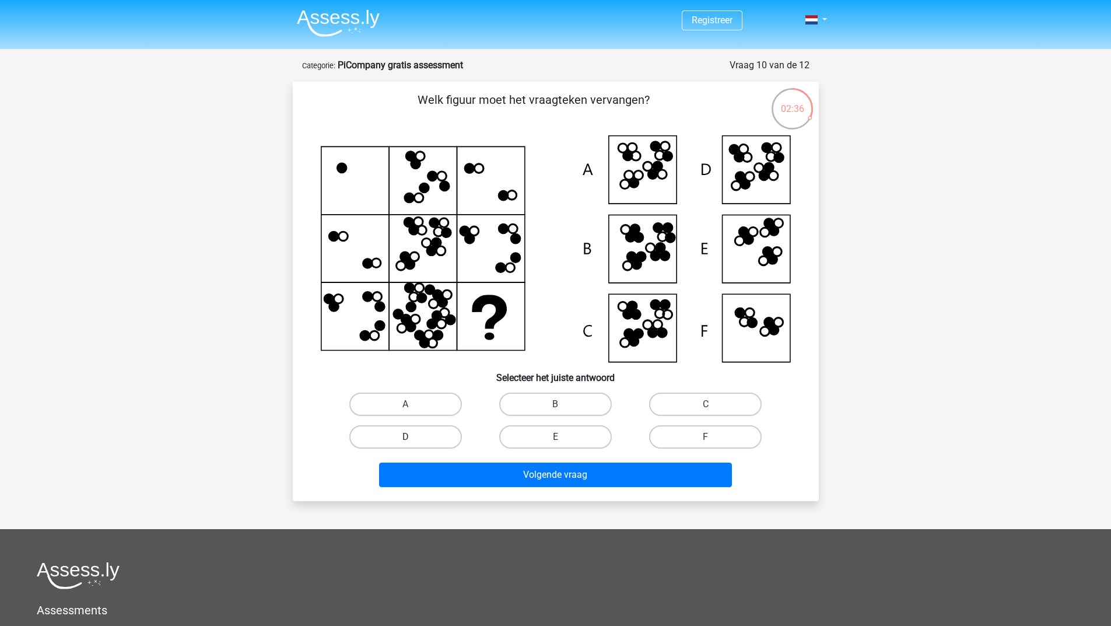
click at [419, 430] on label "D" at bounding box center [405, 436] width 113 height 23
click at [413, 437] on input "D" at bounding box center [409, 441] width 8 height 8
radio input "true"
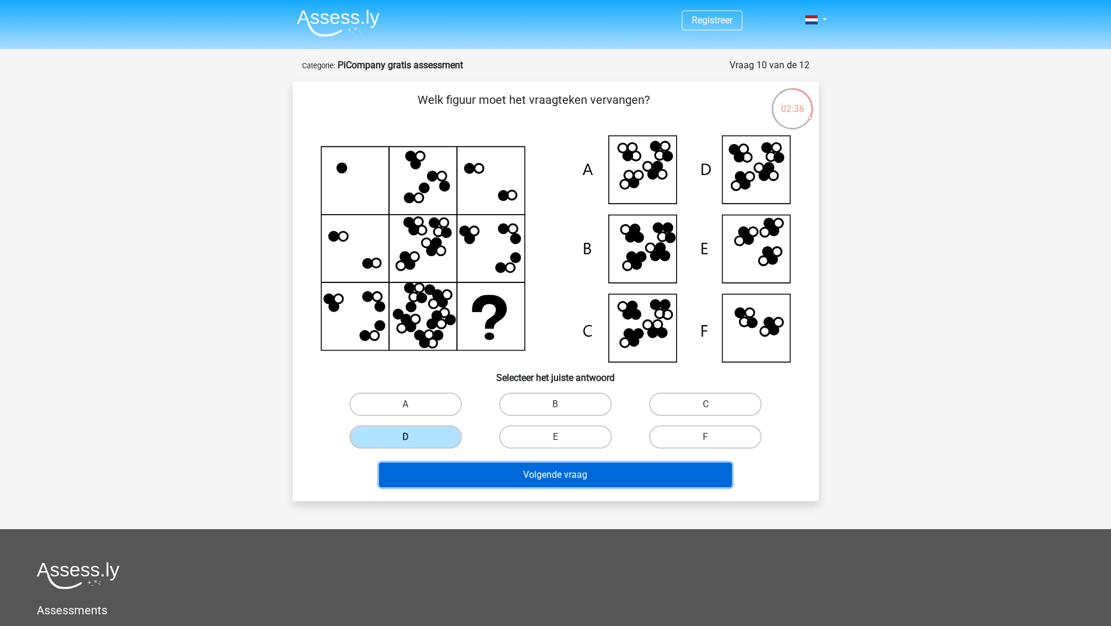
click at [433, 480] on button "Volgende vraag" at bounding box center [555, 474] width 353 height 24
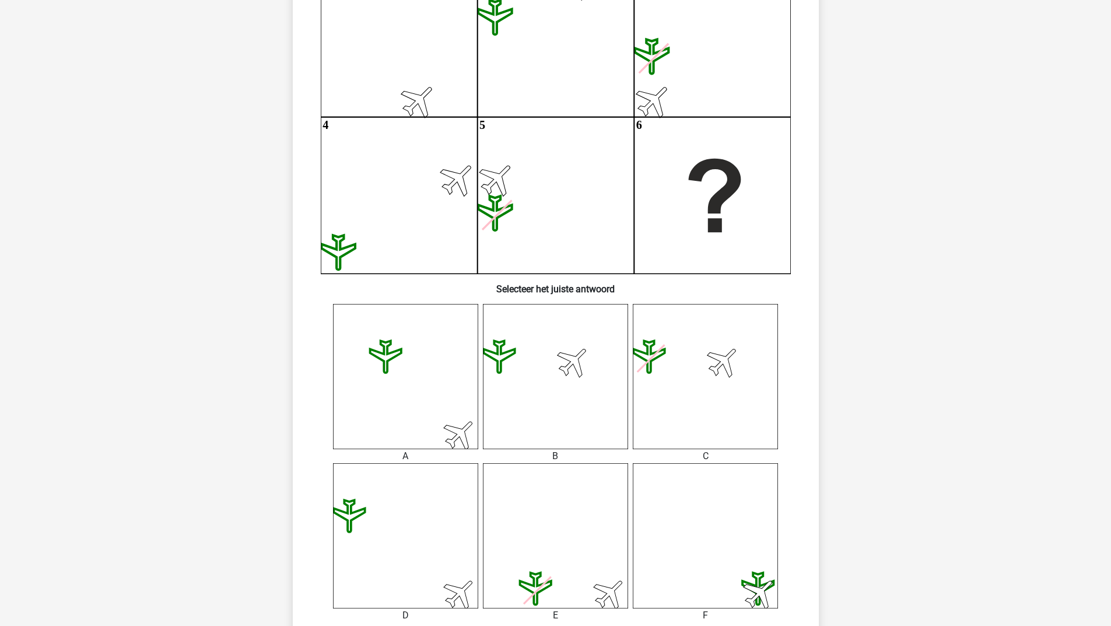
scroll to position [291, 0]
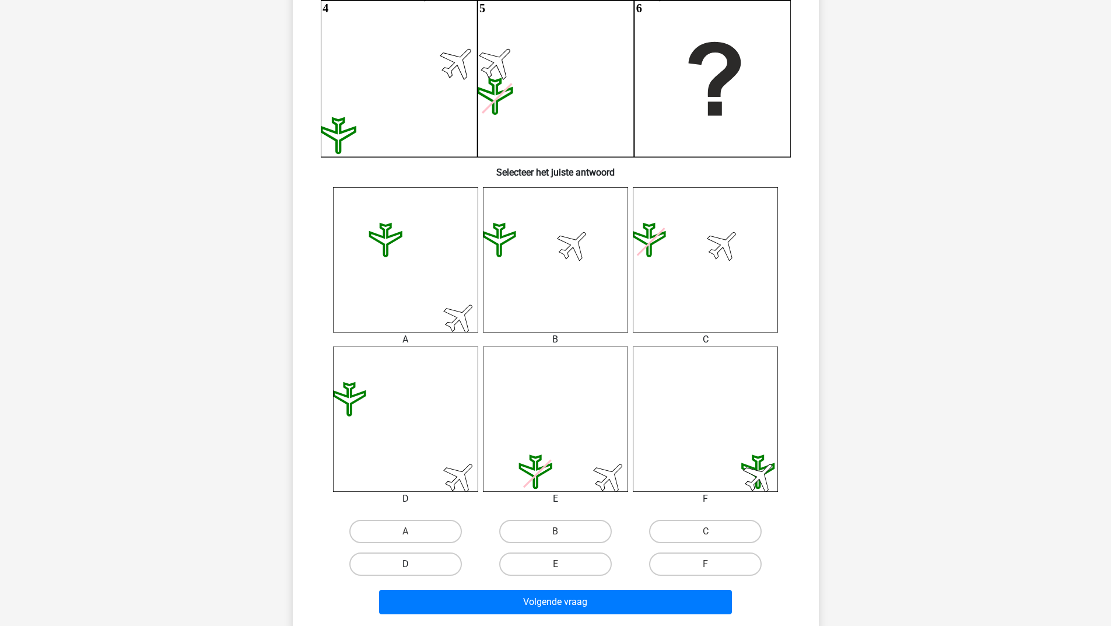
click at [419, 564] on label "D" at bounding box center [405, 563] width 113 height 23
click at [413, 564] on input "D" at bounding box center [409, 568] width 8 height 8
radio input "true"
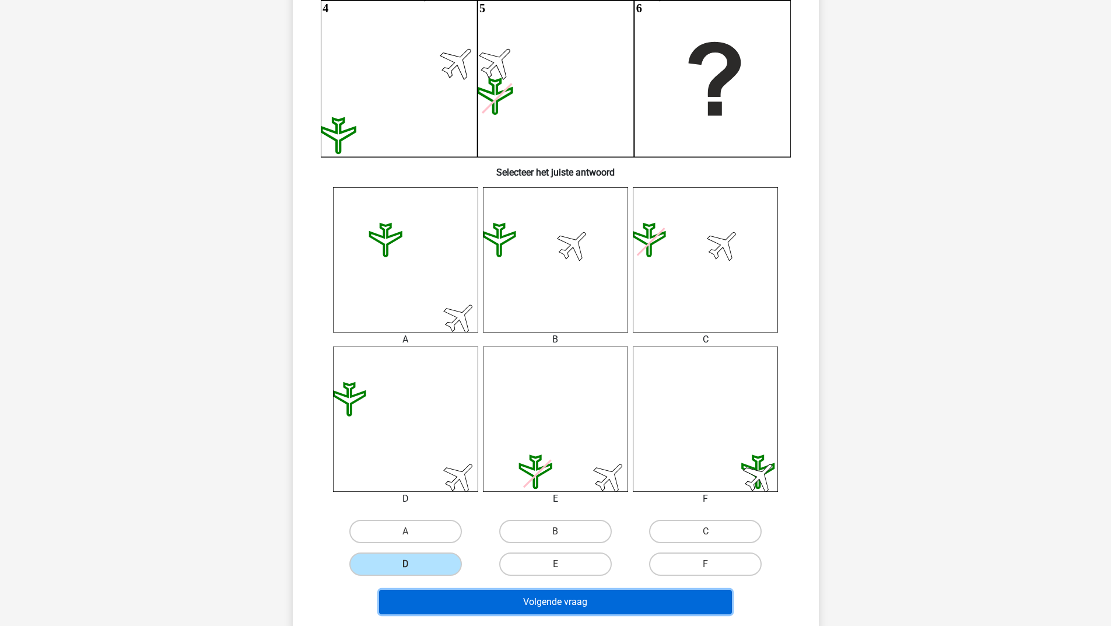
click at [434, 592] on button "Volgende vraag" at bounding box center [555, 601] width 353 height 24
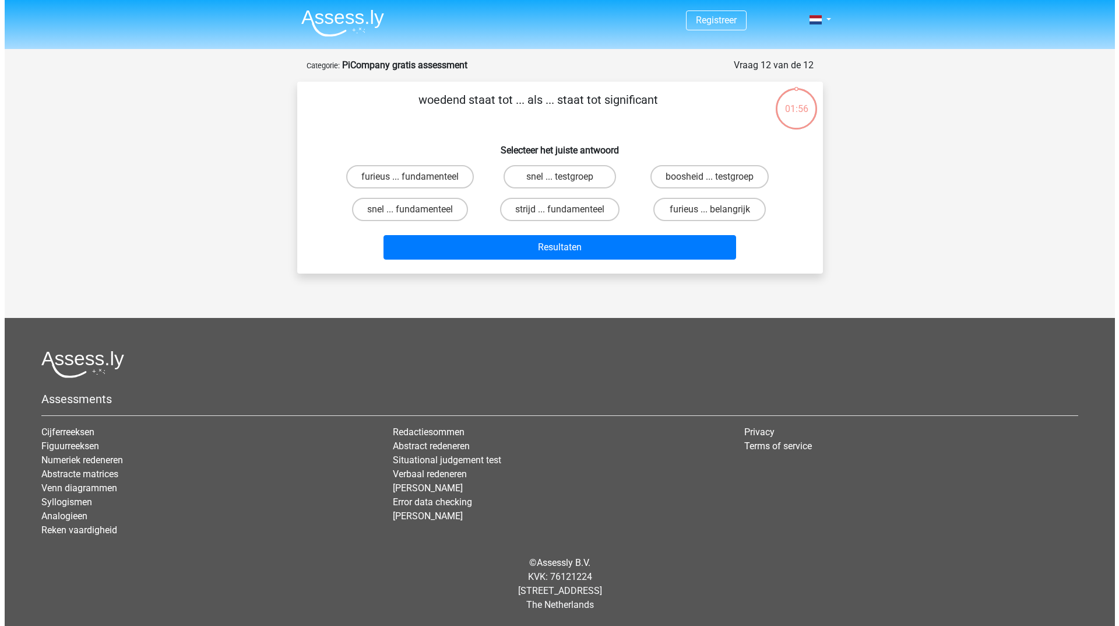
scroll to position [0, 0]
click at [433, 182] on label "furieus ... fundamenteel" at bounding box center [410, 176] width 128 height 23
click at [417, 182] on input "furieus ... fundamenteel" at bounding box center [414, 181] width 8 height 8
radio input "true"
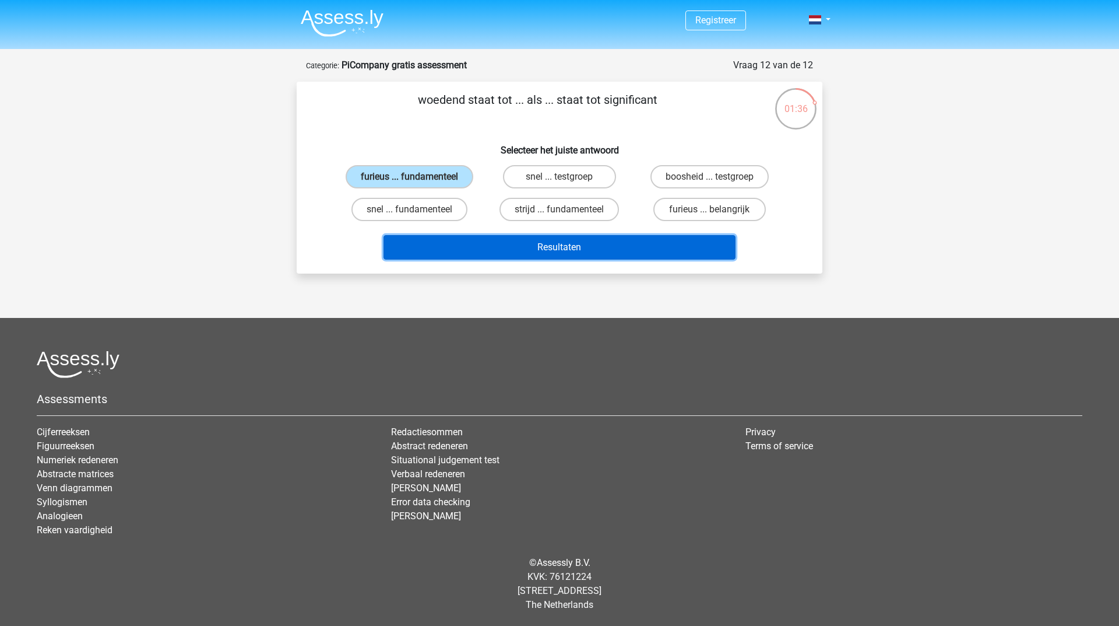
click at [477, 257] on button "Resultaten" at bounding box center [560, 247] width 353 height 24
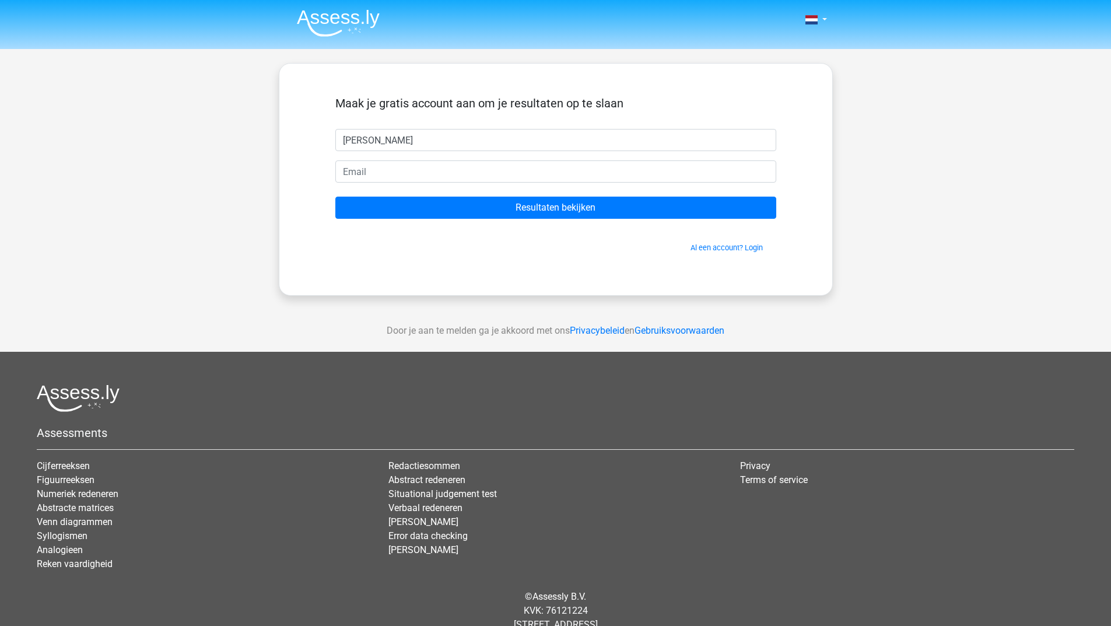
type input "[PERSON_NAME]"
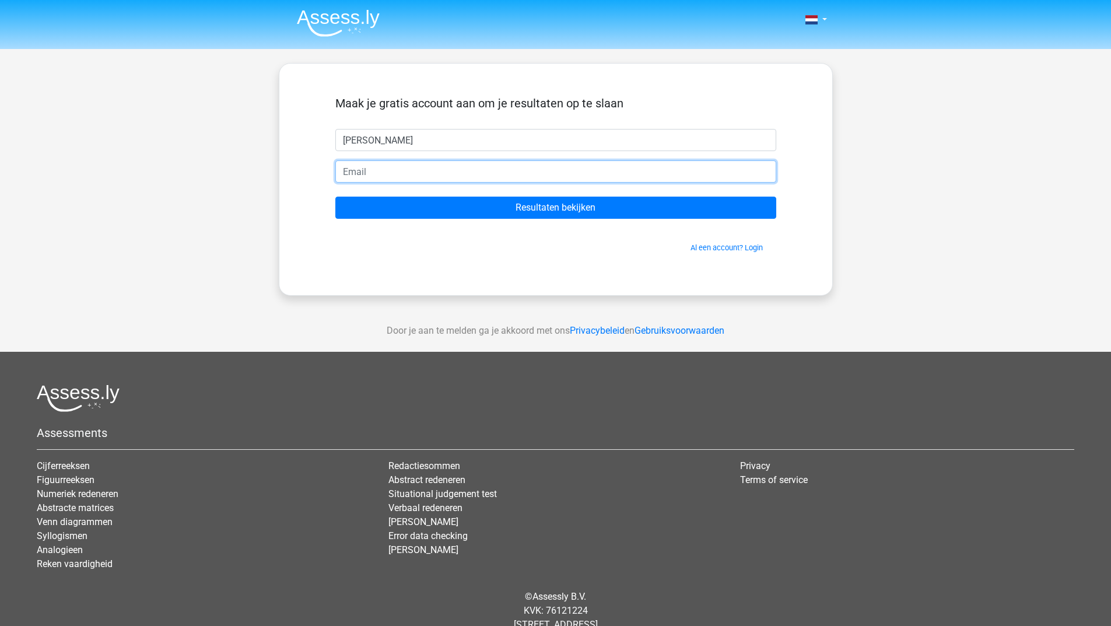
click at [403, 174] on input "email" at bounding box center [555, 171] width 441 height 22
type input "[PERSON_NAME][EMAIL_ADDRESS][DOMAIN_NAME]"
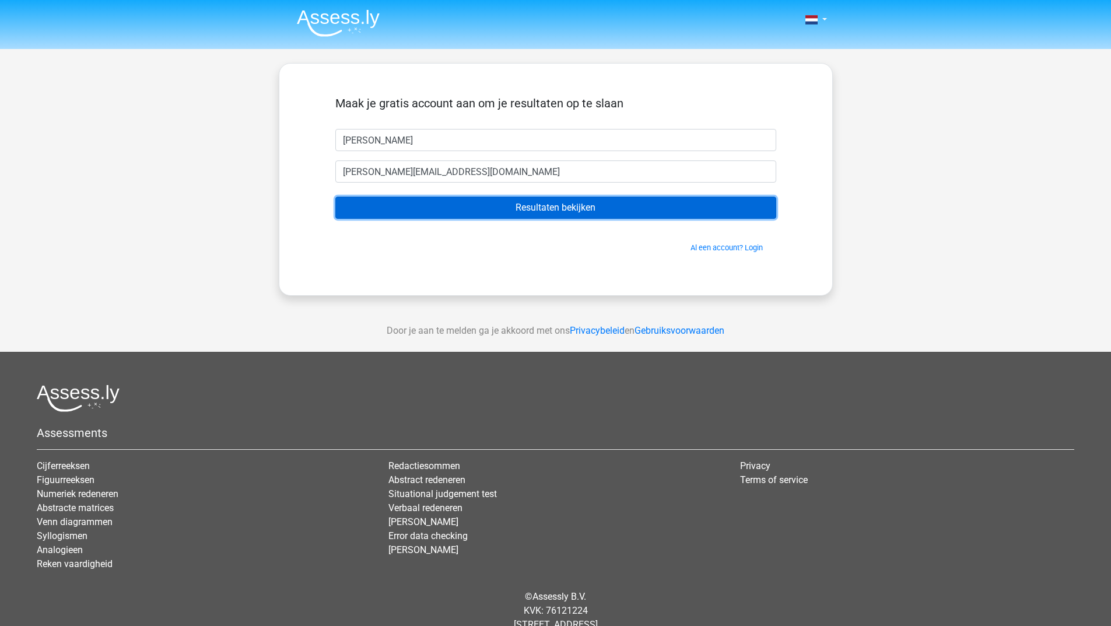
click at [444, 202] on input "Resultaten bekijken" at bounding box center [555, 207] width 441 height 22
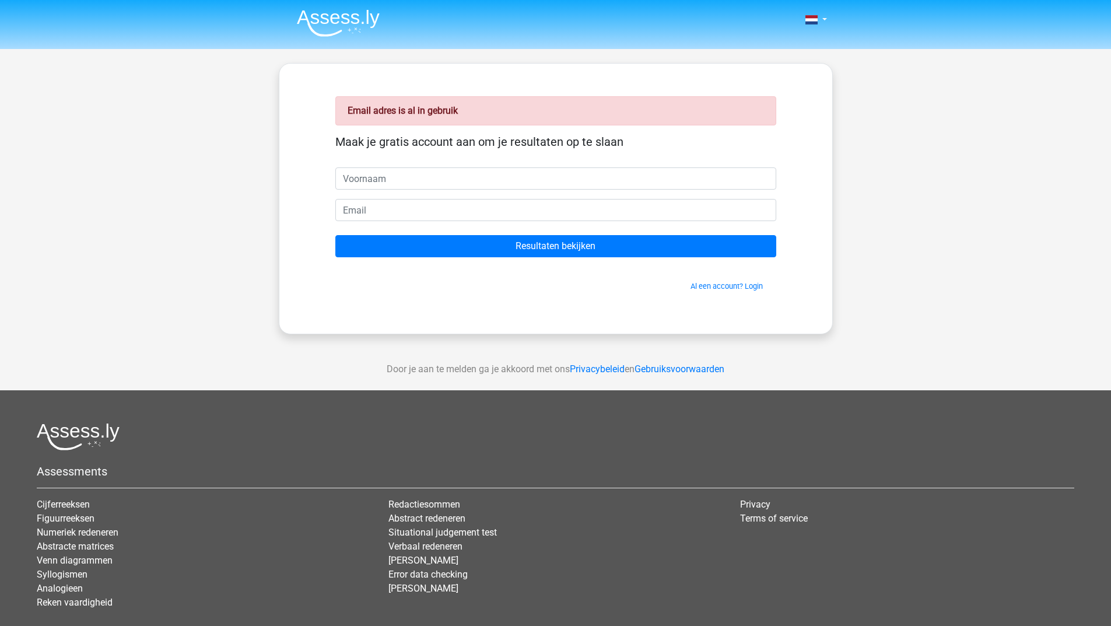
click at [410, 176] on input "text" at bounding box center [555, 178] width 441 height 22
type input "[PERSON_NAME]"
click at [407, 216] on input "email" at bounding box center [555, 210] width 441 height 22
type input "[PERSON_NAME][EMAIL_ADDRESS][DOMAIN_NAME]"
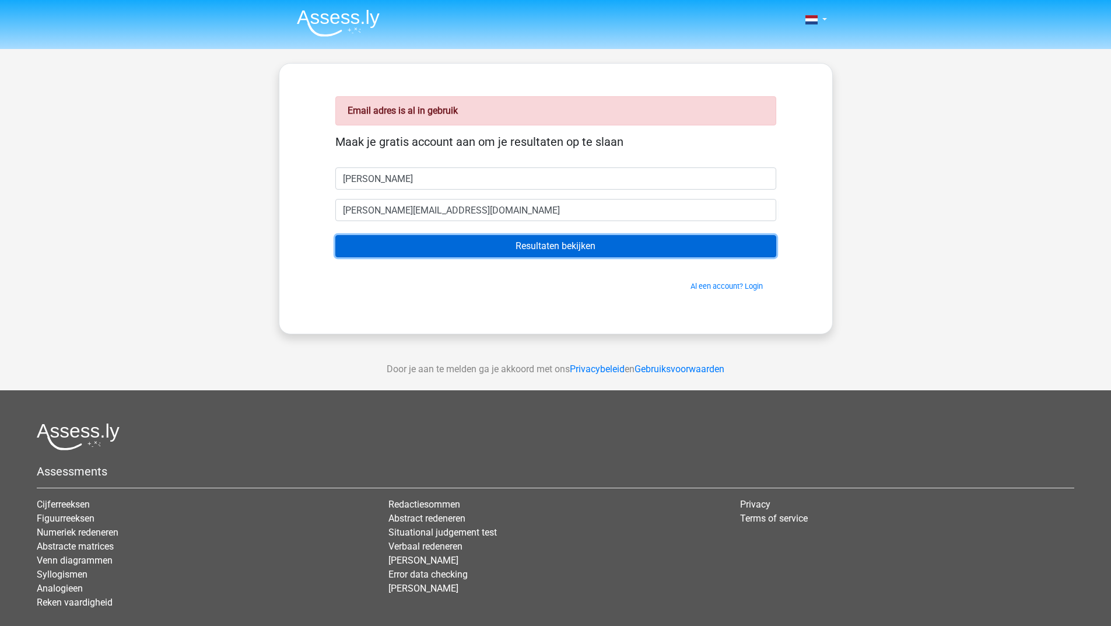
click at [416, 247] on input "Resultaten bekijken" at bounding box center [555, 246] width 441 height 22
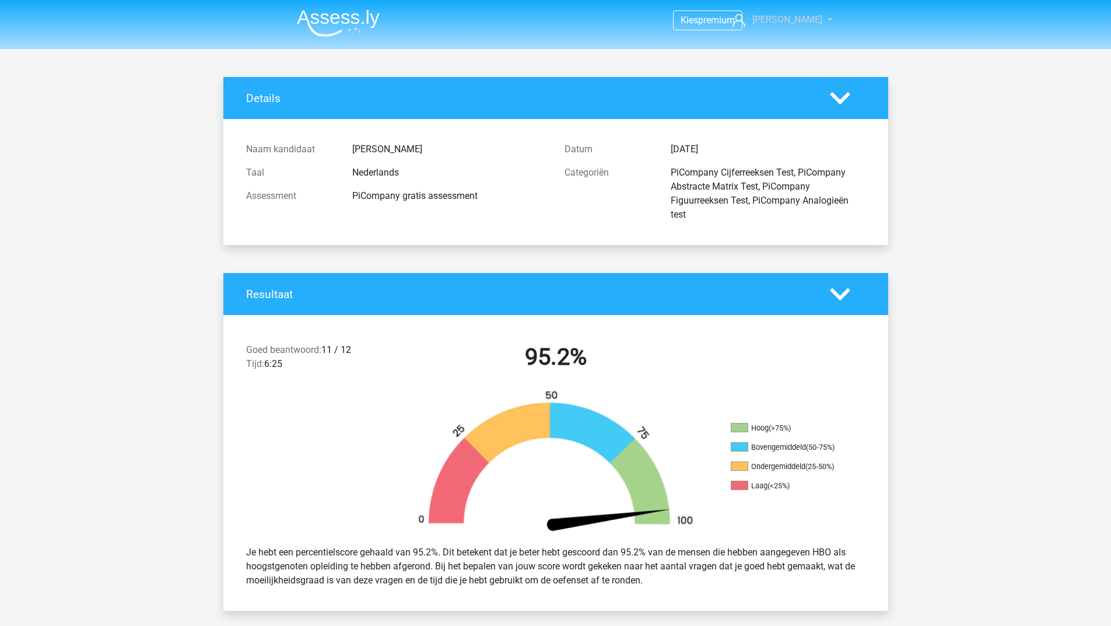
click at [793, 15] on span "[PERSON_NAME]" at bounding box center [787, 19] width 70 height 11
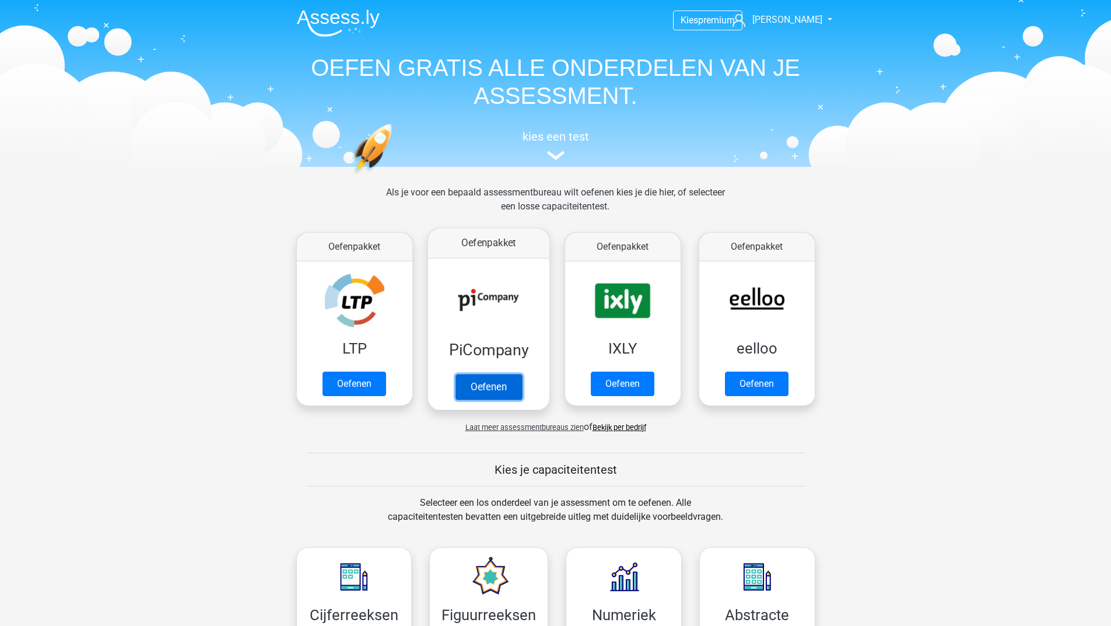
click at [475, 381] on link "Oefenen" at bounding box center [488, 387] width 66 height 26
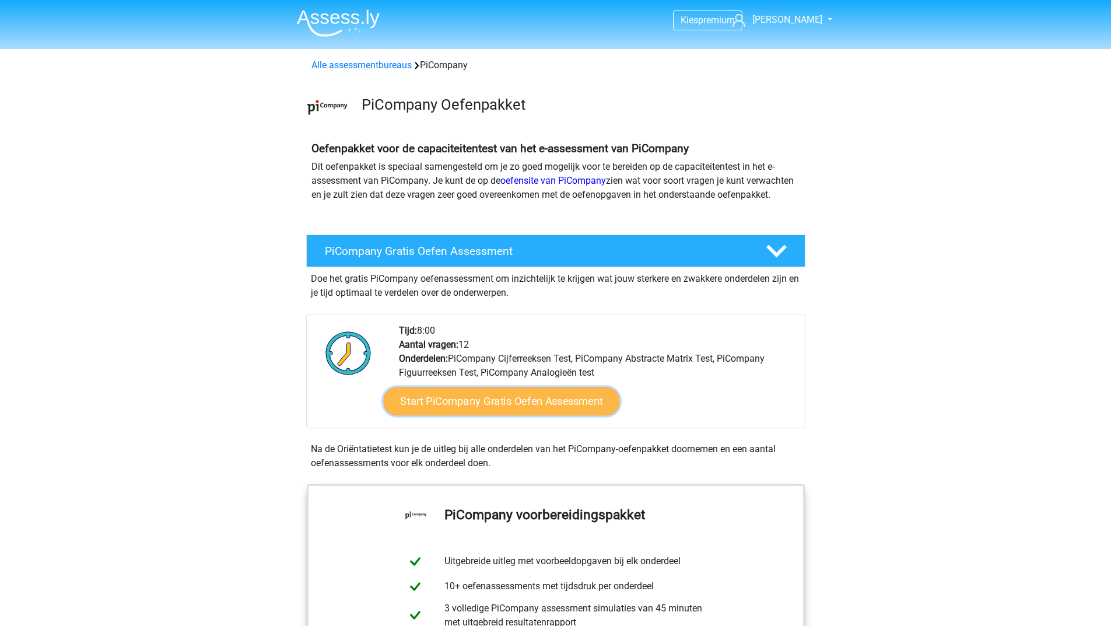
click at [497, 406] on link "Start PiCompany Gratis Oefen Assessment" at bounding box center [501, 401] width 236 height 28
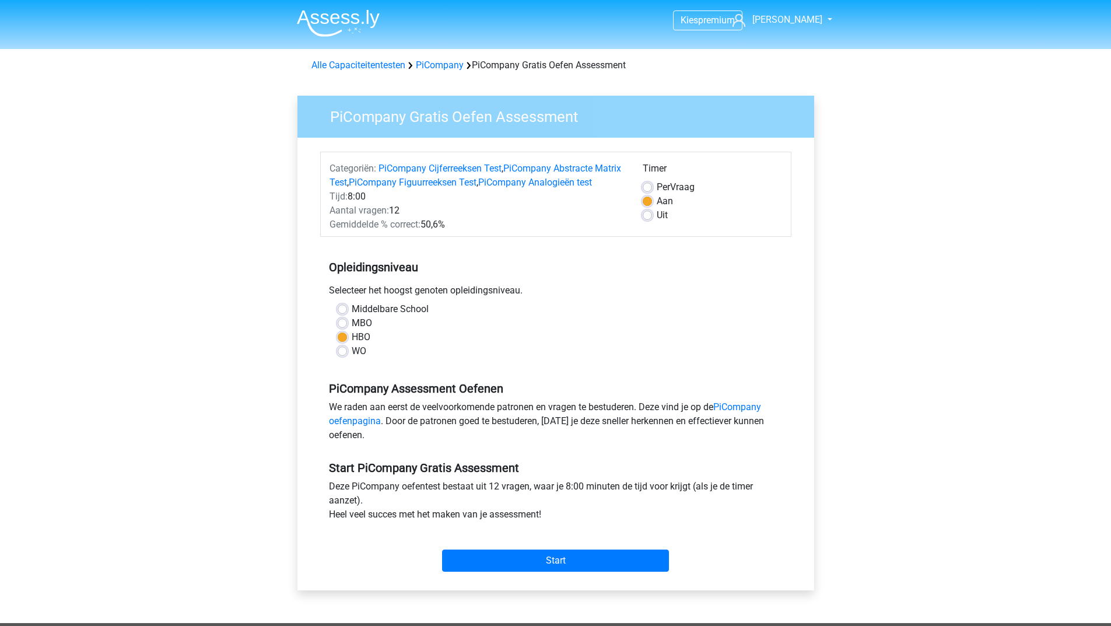
click at [352, 330] on label "MBO" at bounding box center [362, 323] width 20 height 14
click at [338, 328] on input "MBO" at bounding box center [342, 322] width 9 height 12
radio input "true"
click at [352, 358] on label "WO" at bounding box center [359, 351] width 15 height 14
click at [339, 356] on input "WO" at bounding box center [342, 350] width 9 height 12
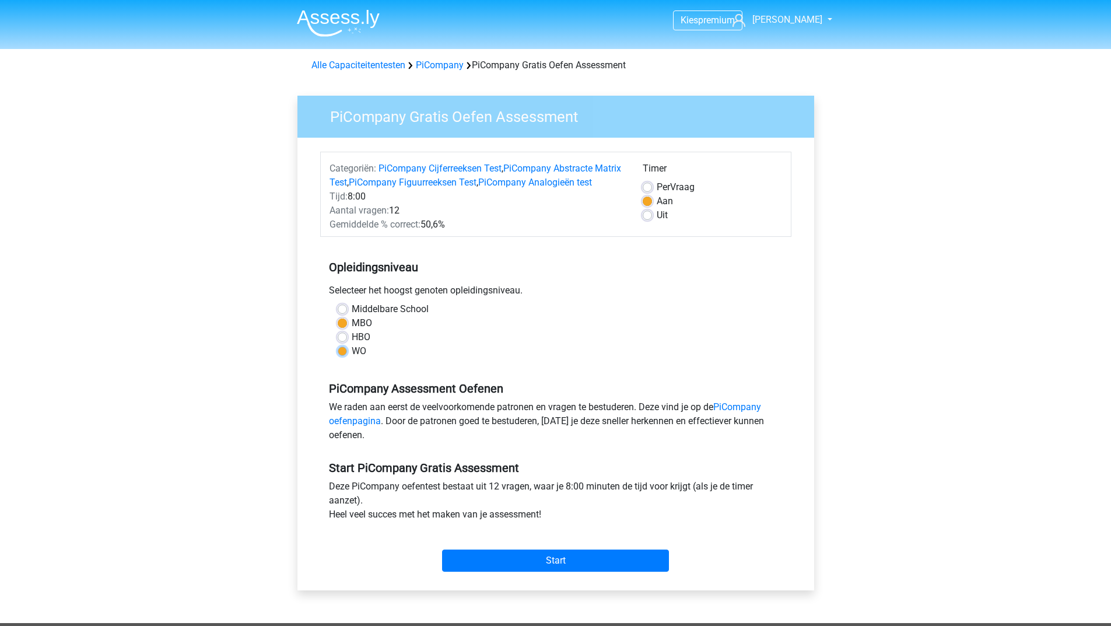
radio input "true"
click at [499, 571] on input "Start" at bounding box center [555, 560] width 227 height 22
